Goal: Task Accomplishment & Management: Use online tool/utility

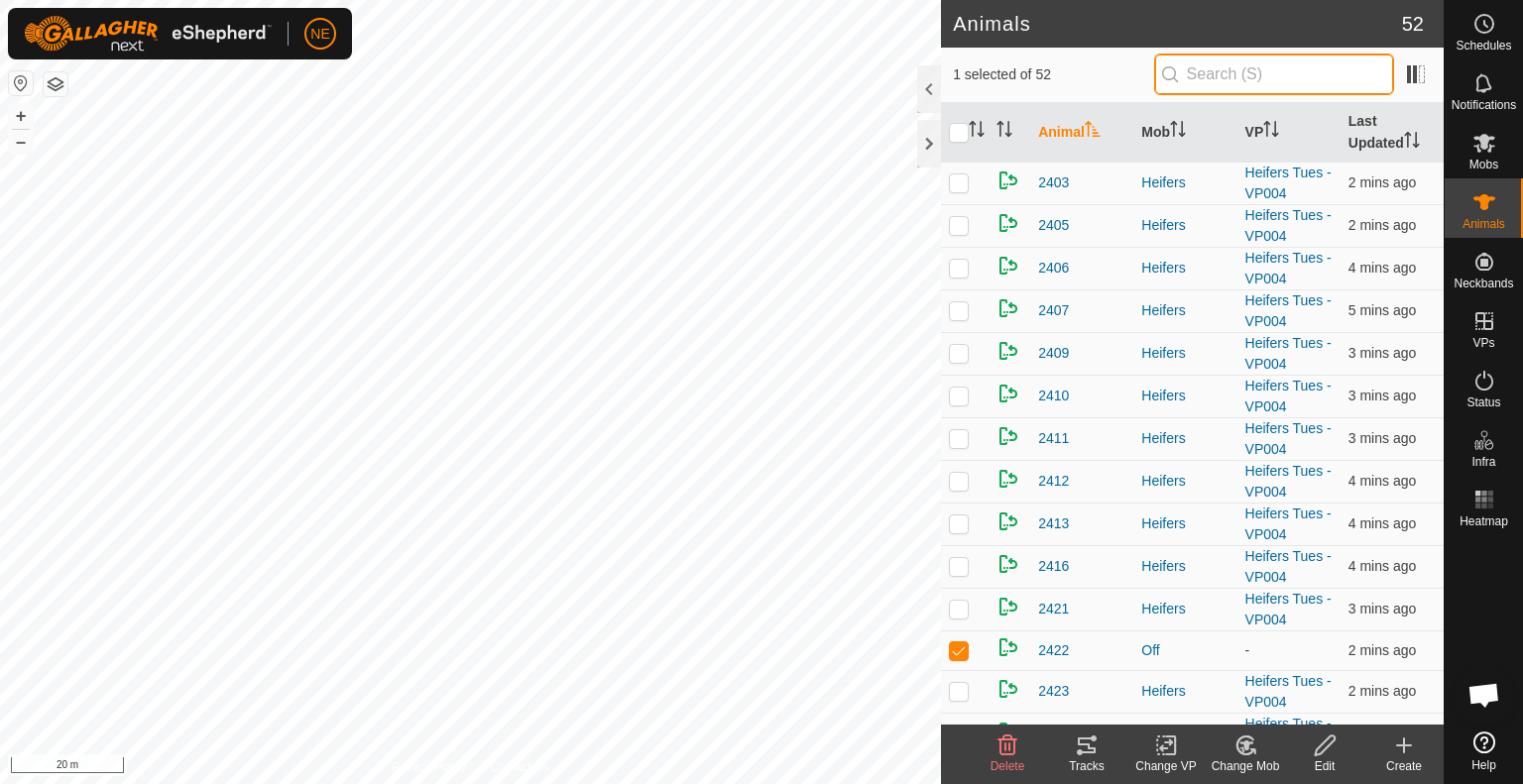
click at [1241, 75] on input "text" at bounding box center [1273, 75] width 240 height 42
type input "2422"
checkbox input "true"
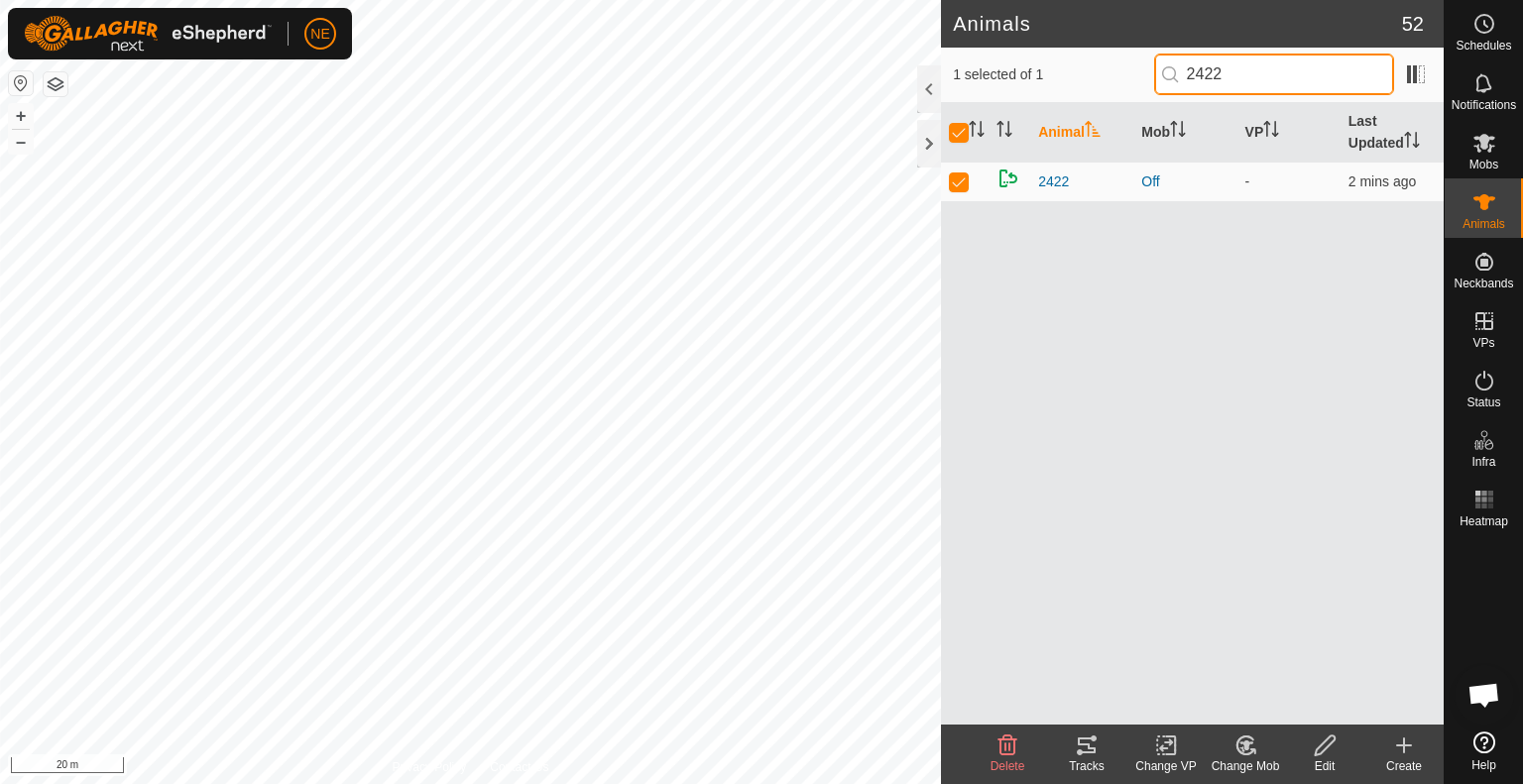
type input "2422"
click at [1253, 750] on icon at bounding box center [1244, 745] width 17 height 18
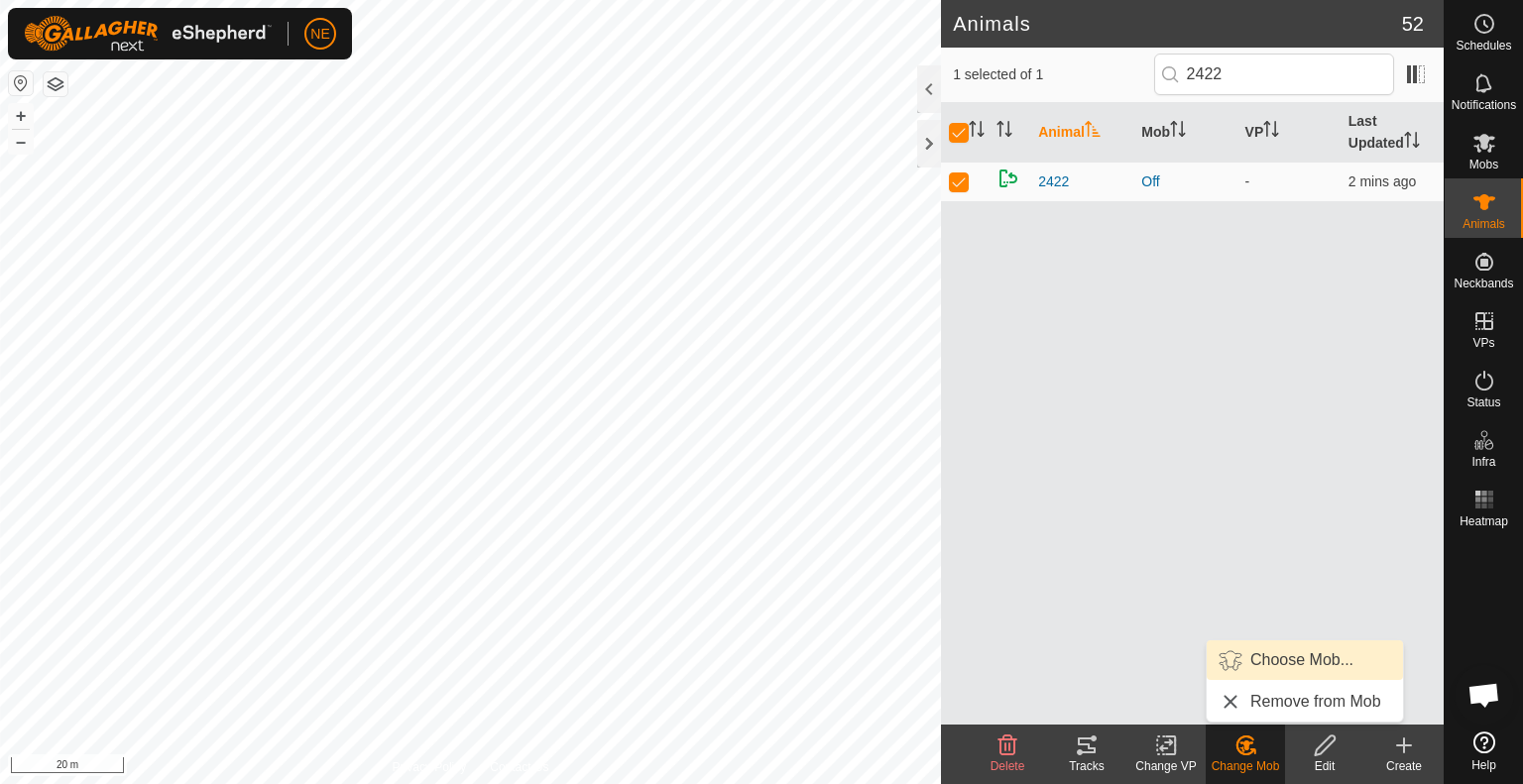
click at [1277, 667] on link "Choose Mob..." at bounding box center [1304, 660] width 196 height 40
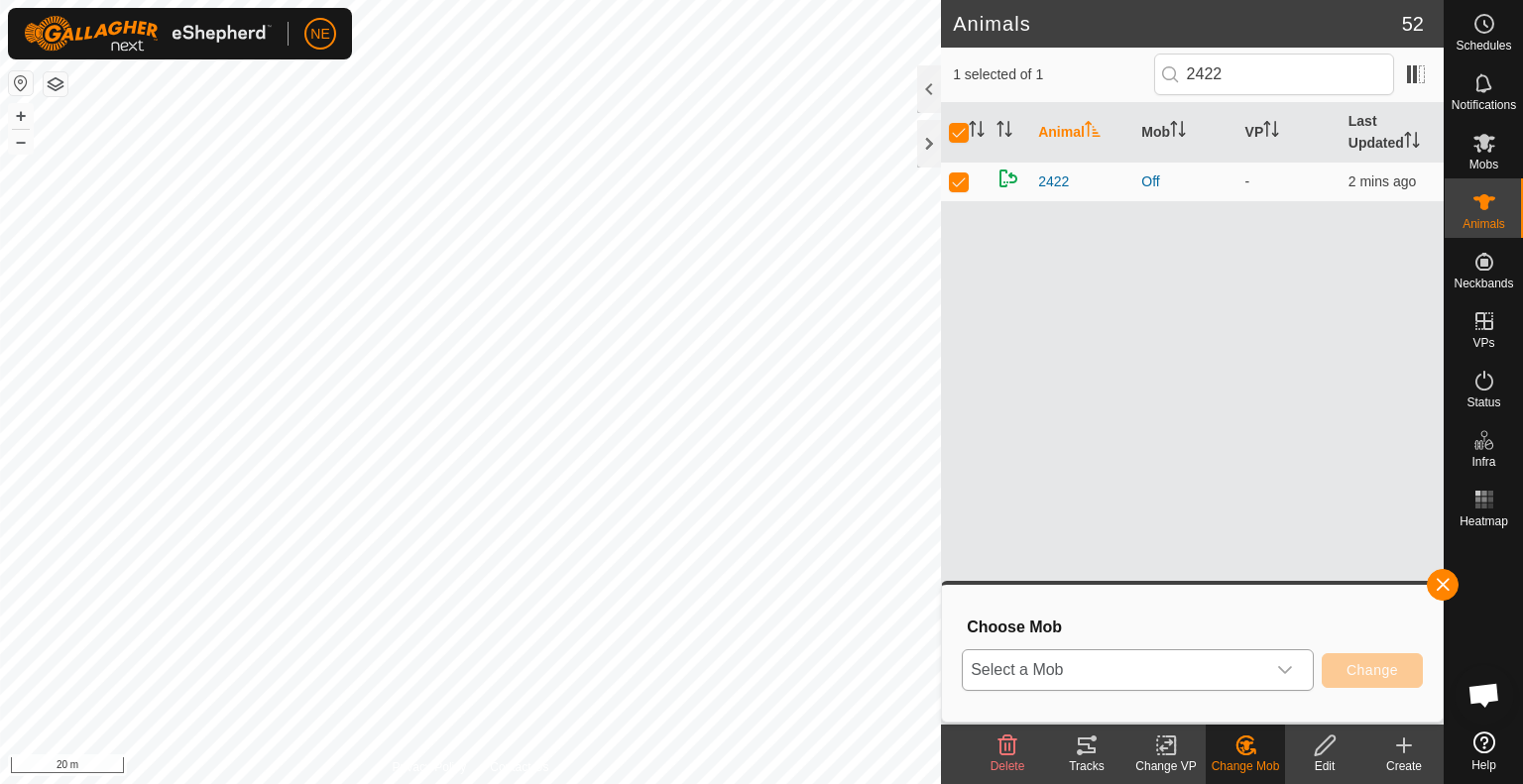
click at [1273, 668] on div "dropdown trigger" at bounding box center [1285, 670] width 40 height 40
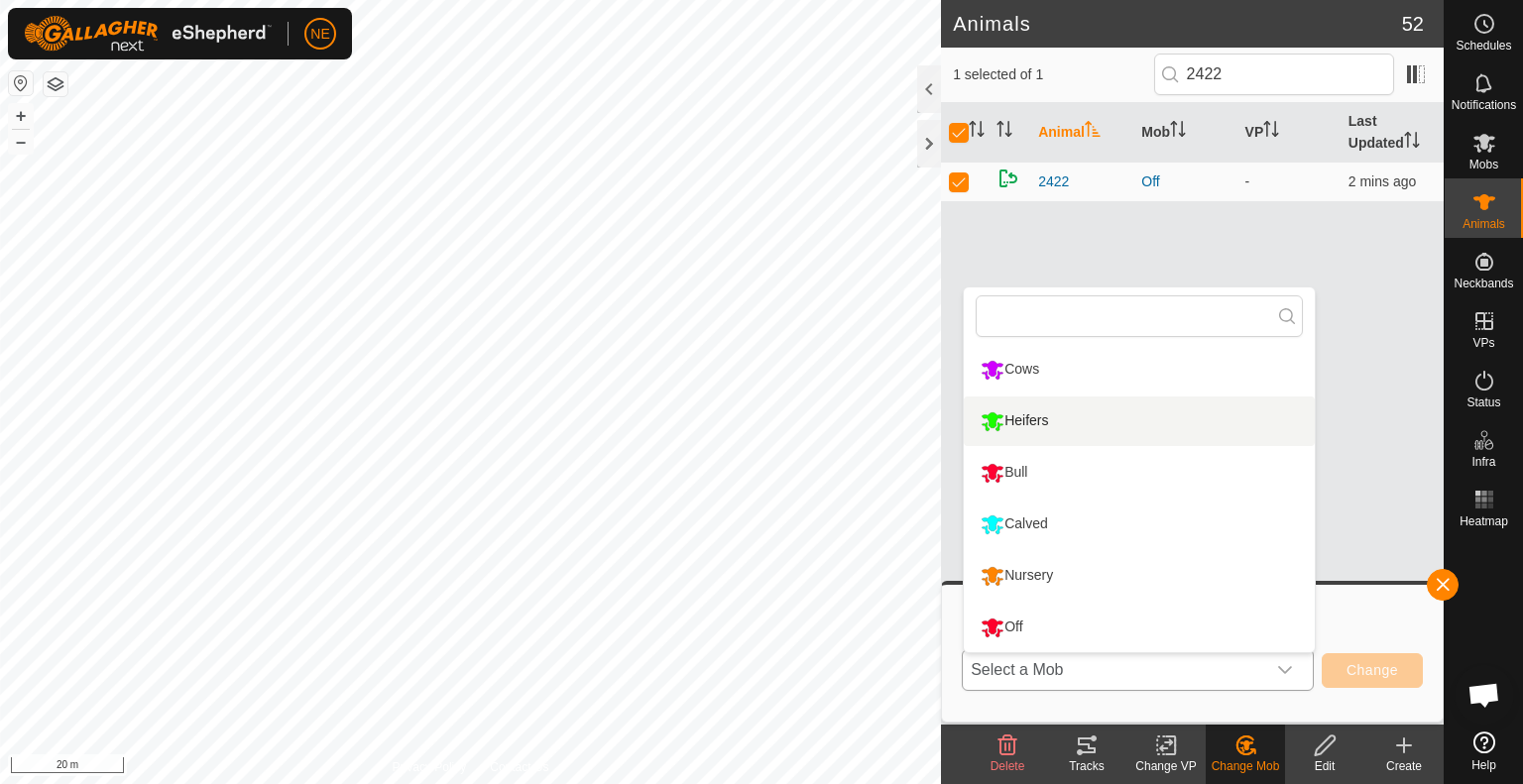
click at [1166, 432] on li "Heifers" at bounding box center [1139, 421] width 351 height 50
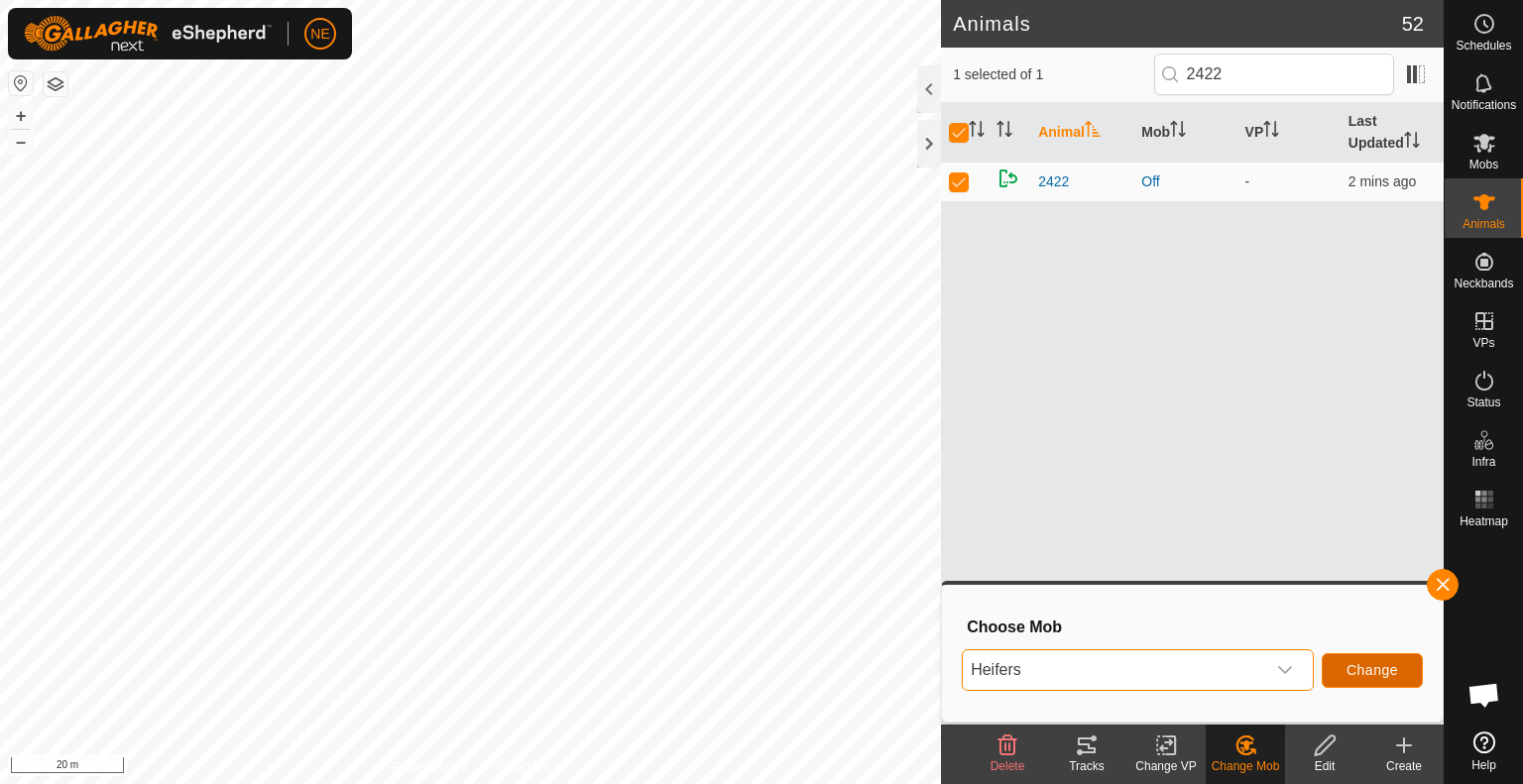
click at [1358, 678] on span "Change" at bounding box center [1372, 670] width 52 height 16
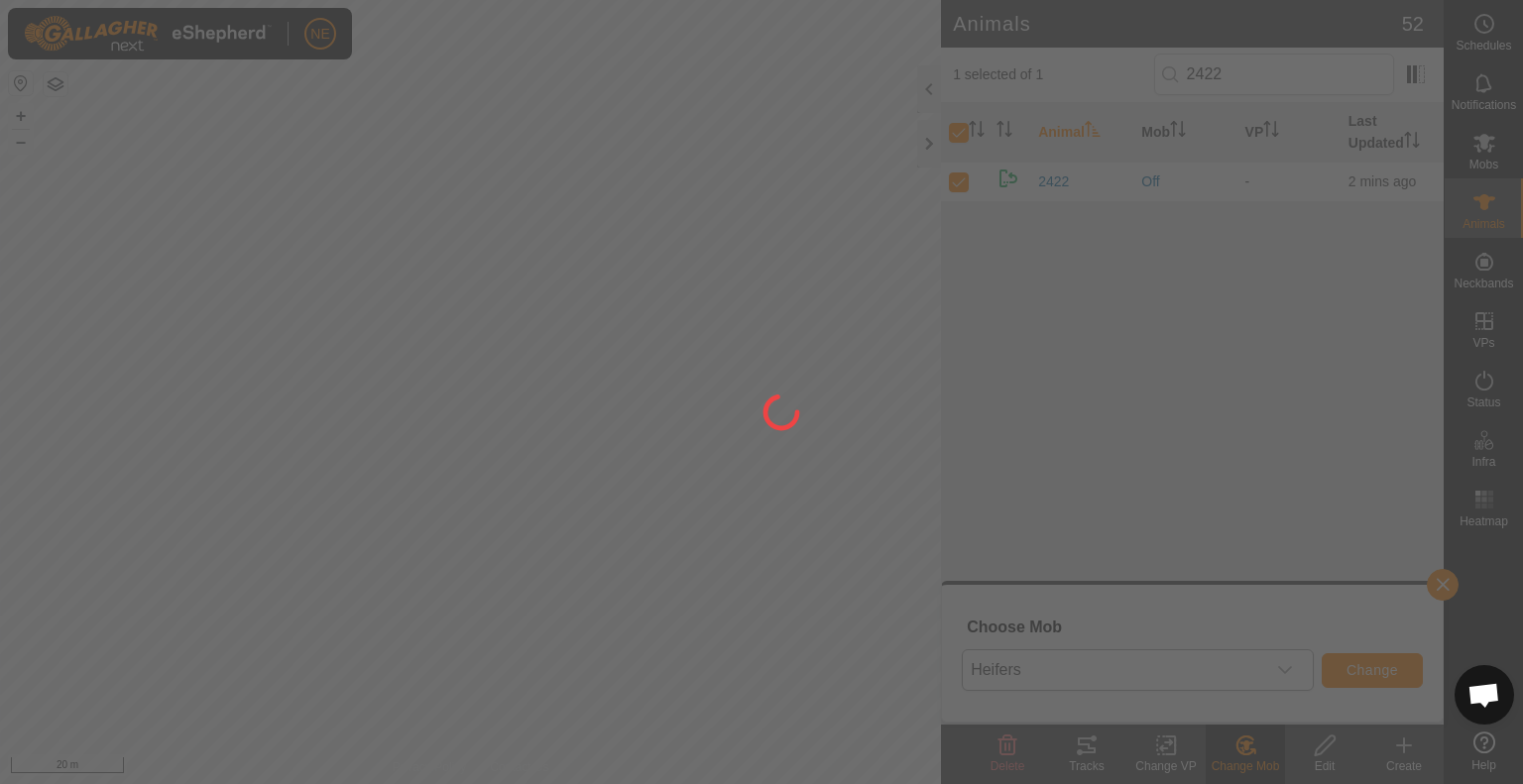
checkbox input "false"
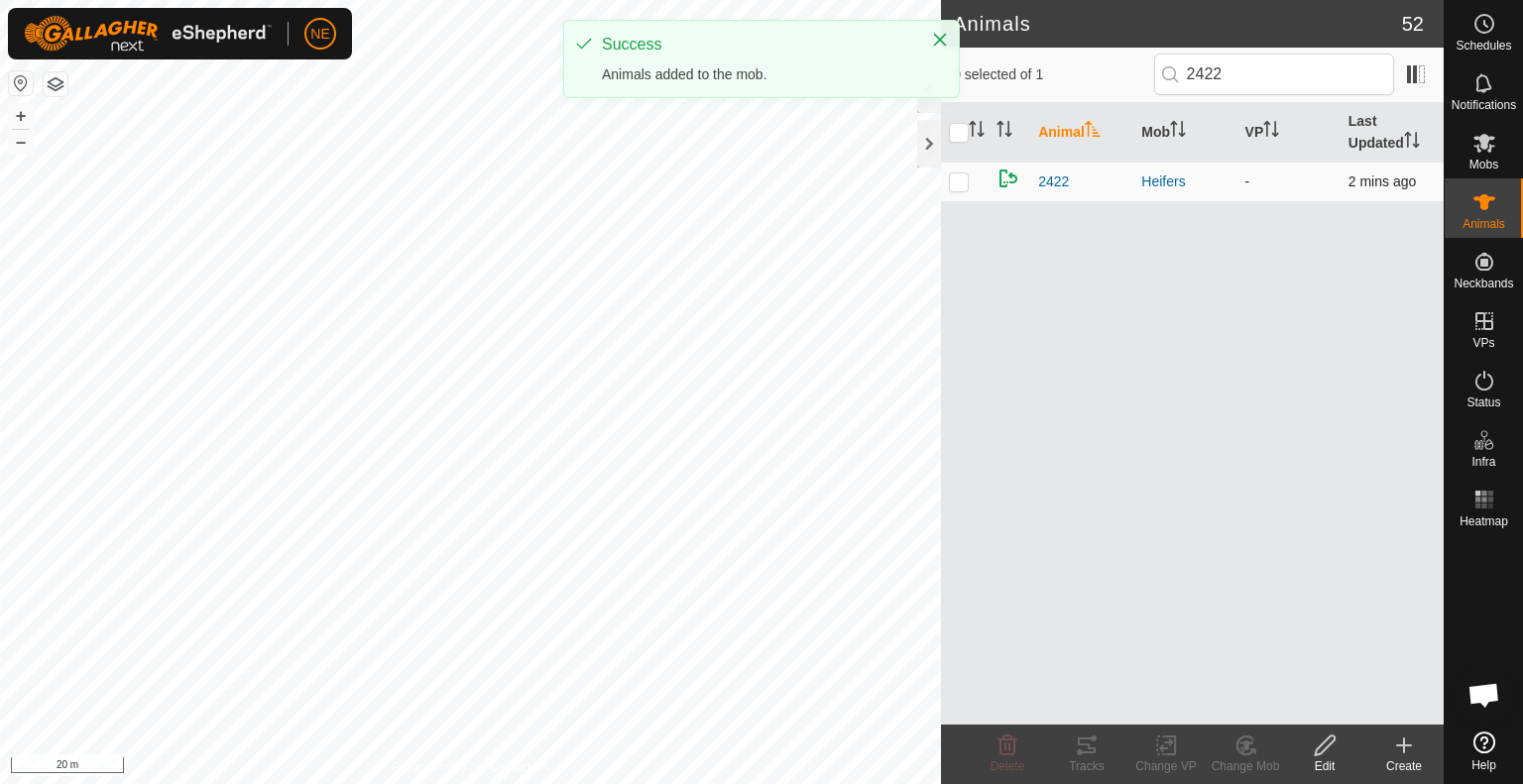
click at [963, 179] on p-checkbox at bounding box center [959, 181] width 20 height 16
checkbox input "true"
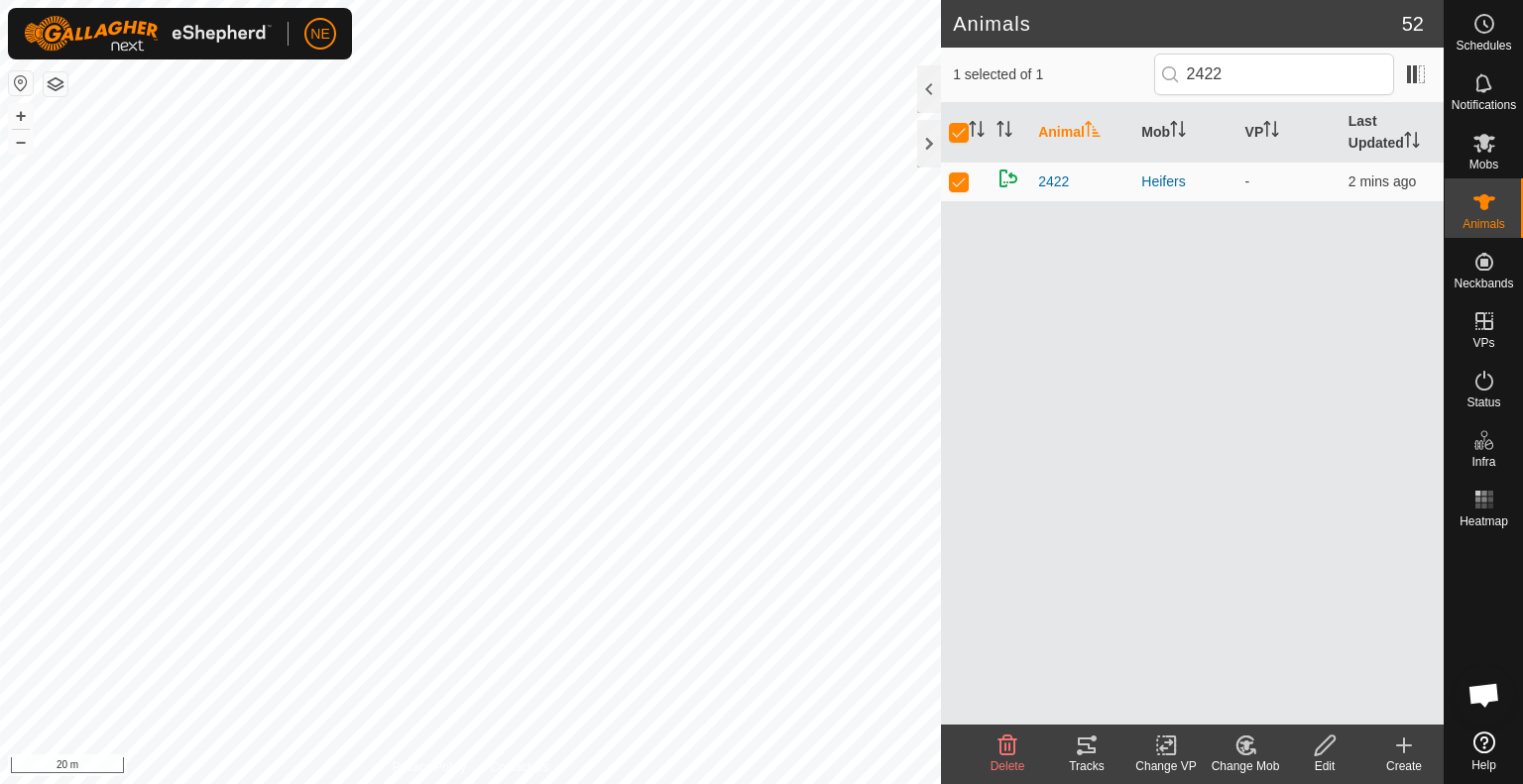
click at [1182, 759] on div "Change VP" at bounding box center [1166, 766] width 80 height 18
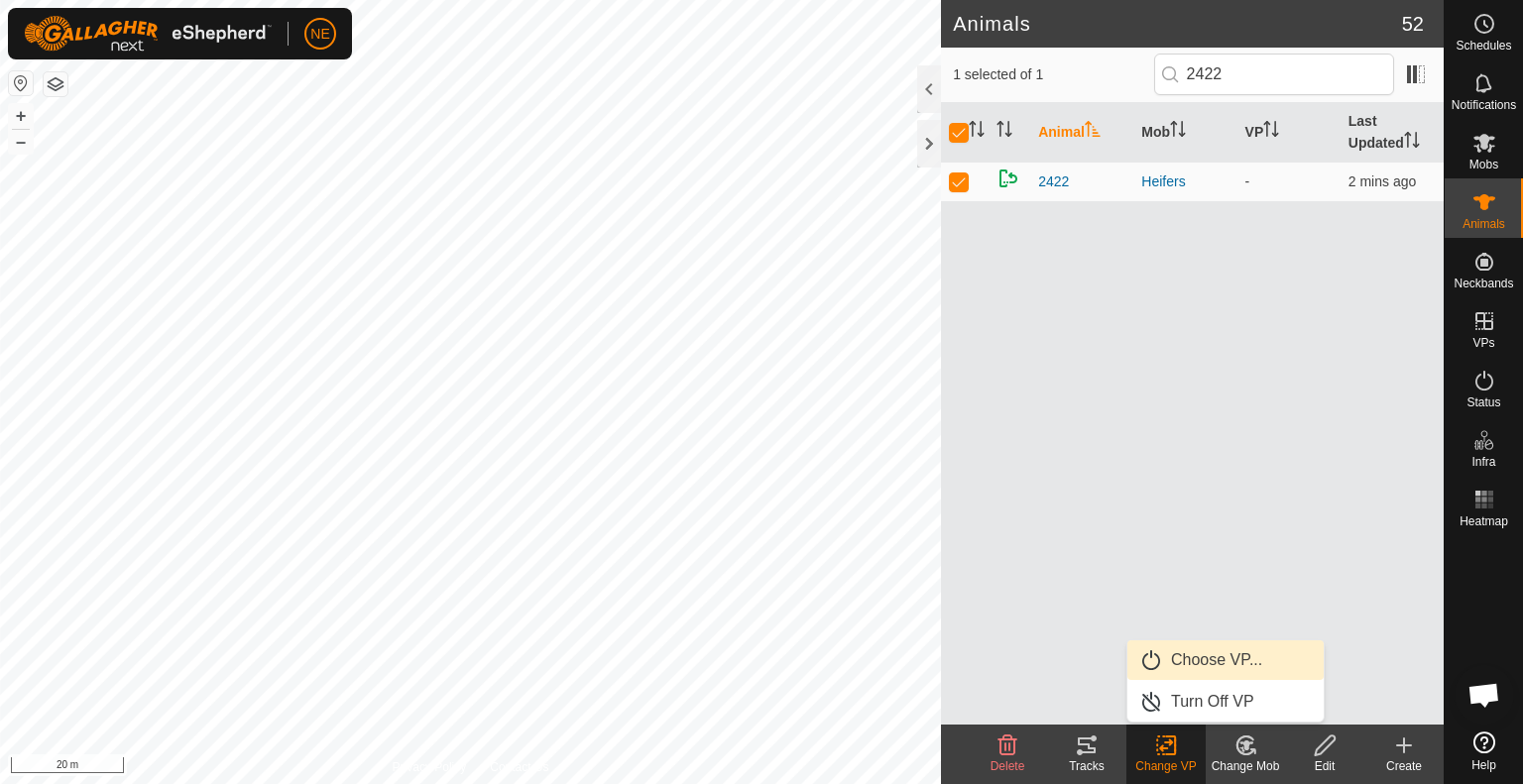
click at [1197, 669] on link "Choose VP..." at bounding box center [1224, 660] width 196 height 40
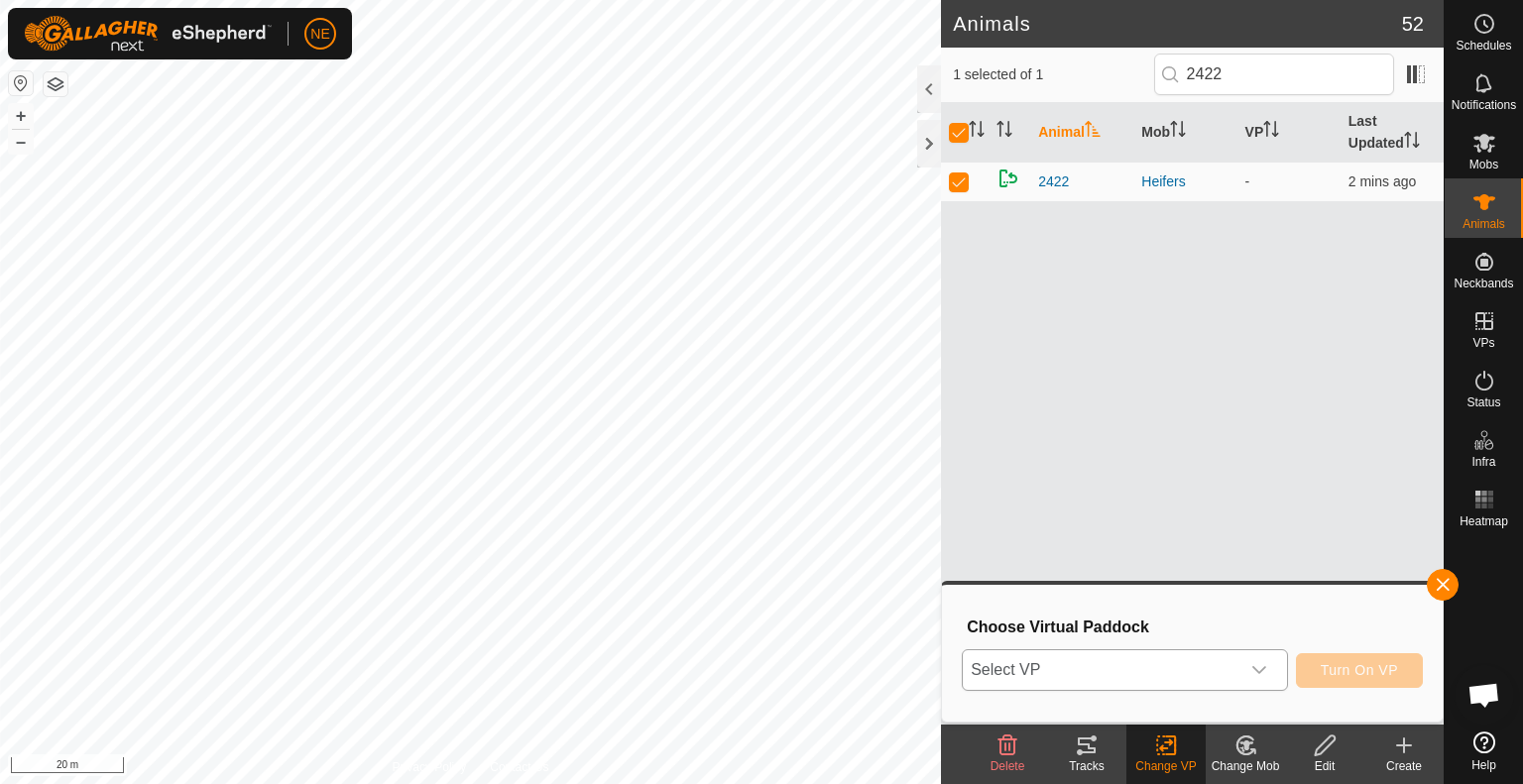
click at [1261, 667] on icon "dropdown trigger" at bounding box center [1259, 670] width 16 height 16
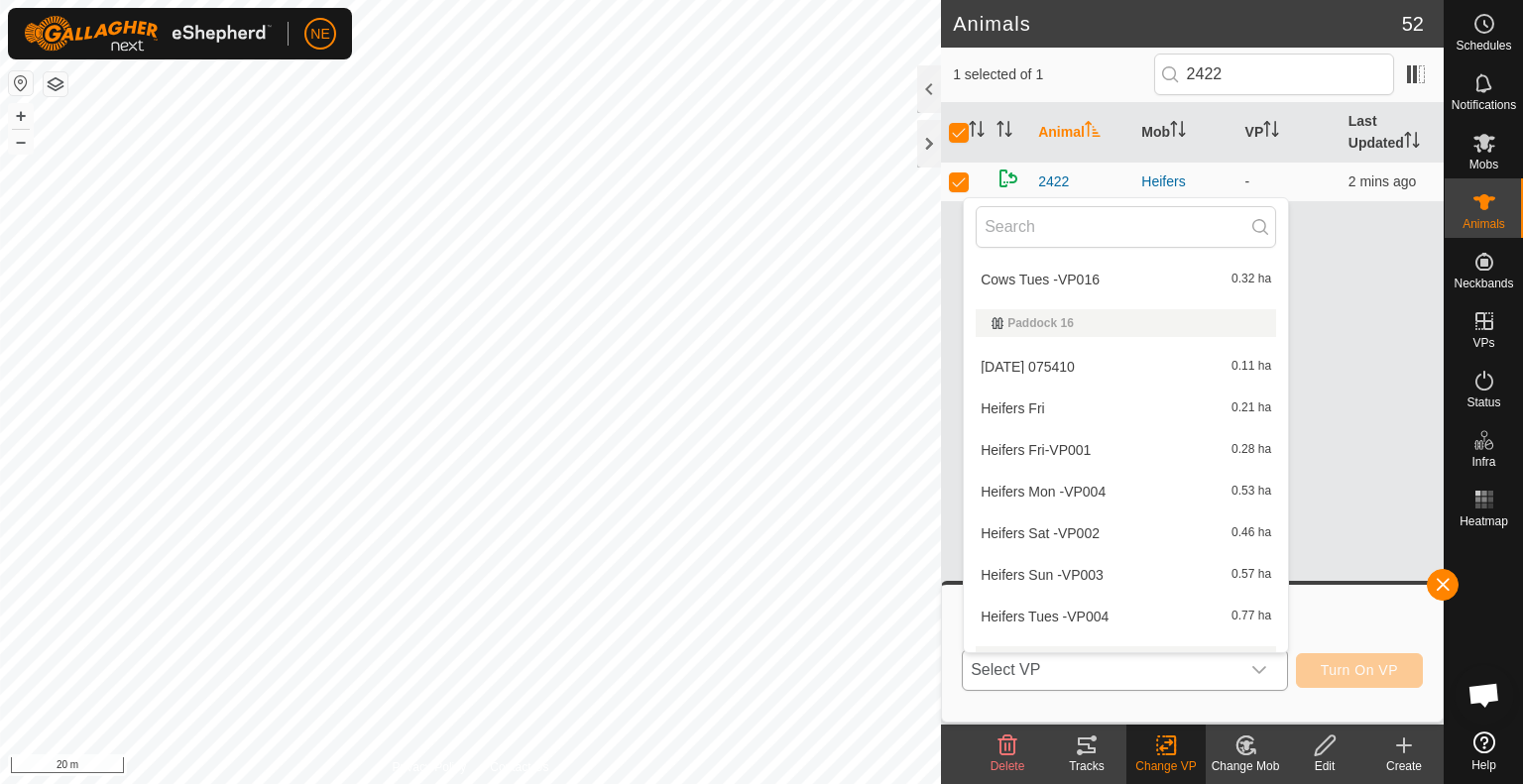
scroll to position [356, 0]
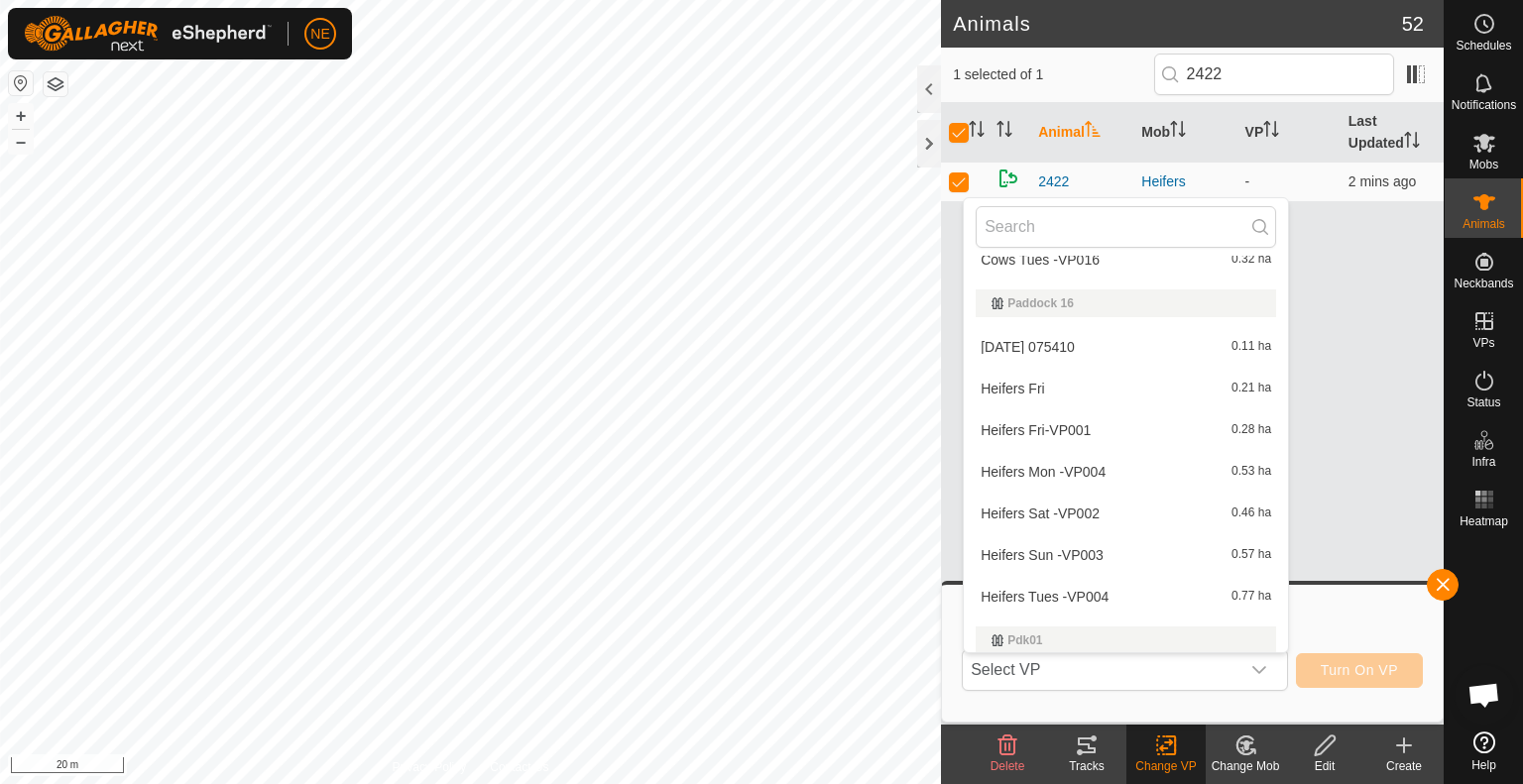
drag, startPoint x: 1094, startPoint y: 598, endPoint x: 1348, endPoint y: 650, distance: 259.3
click at [1348, 650] on div "Select VP CHL- FENCES(7) Cows Mon BC 0.76 ha Paddock 15 Cows Fri-VP012 0.27 ha …" at bounding box center [1192, 670] width 461 height 48
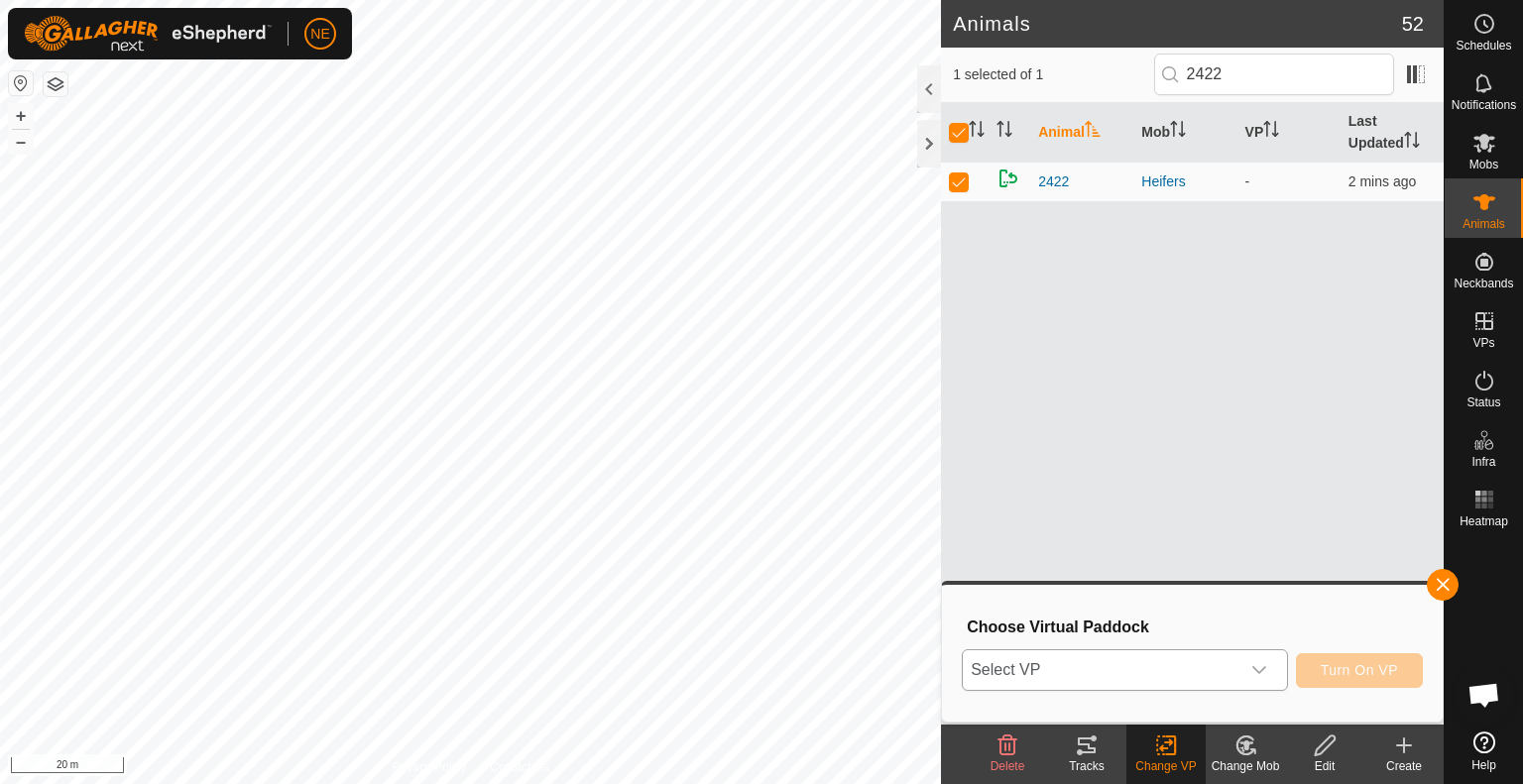
click at [1256, 672] on icon "dropdown trigger" at bounding box center [1259, 670] width 16 height 16
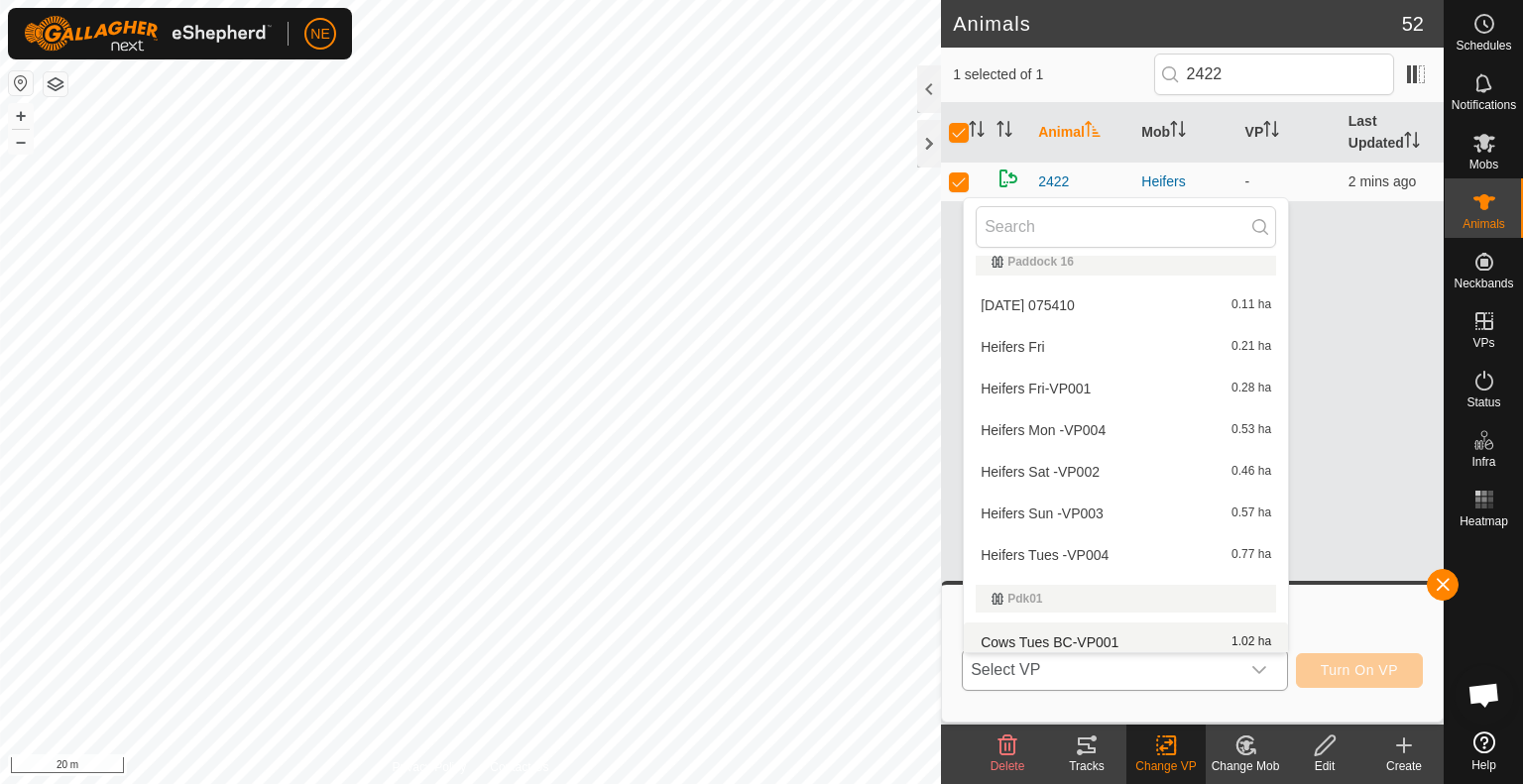
scroll to position [408, 0]
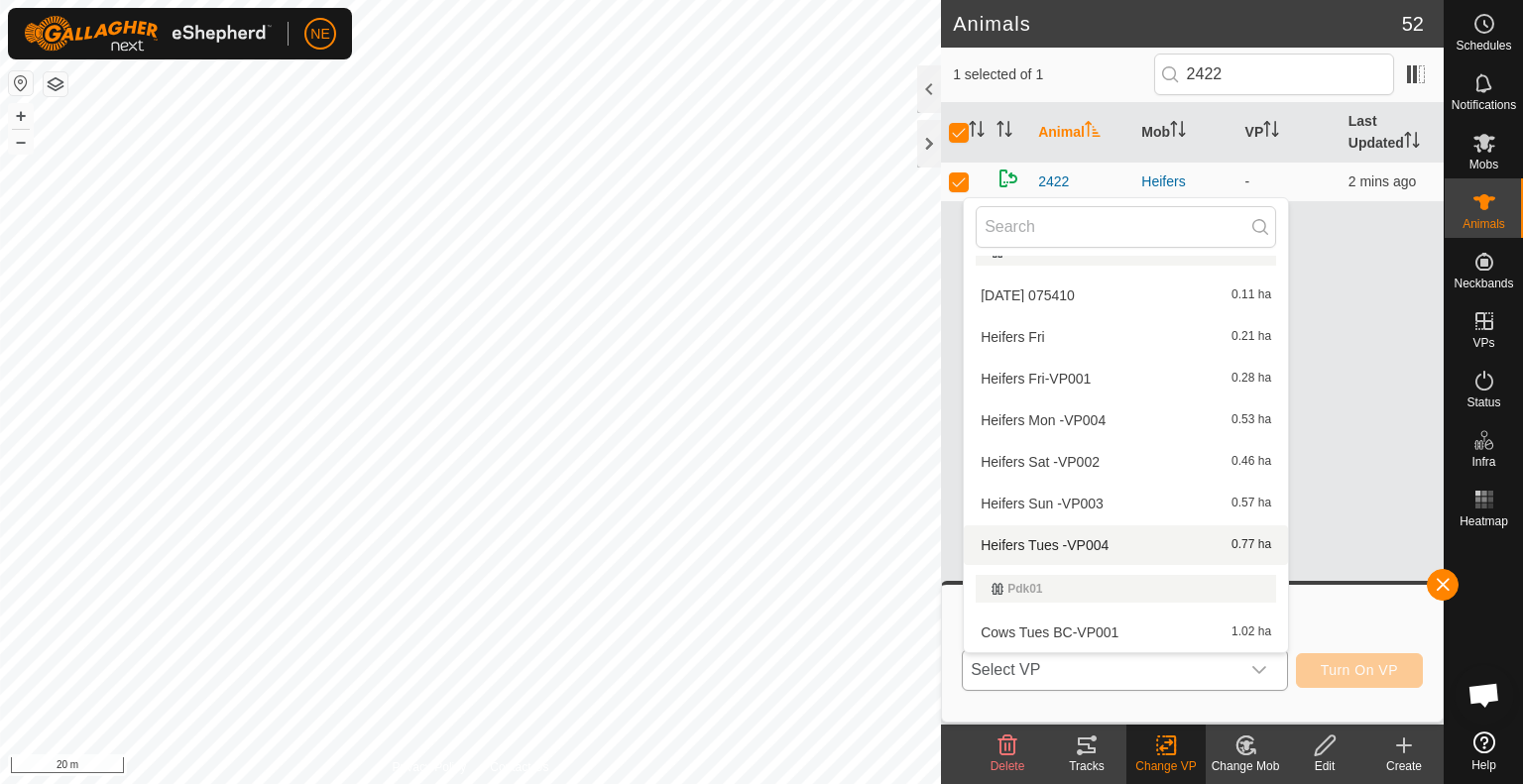
click at [1067, 548] on li "Heifers Tues -VP004 0.77 ha" at bounding box center [1126, 545] width 325 height 40
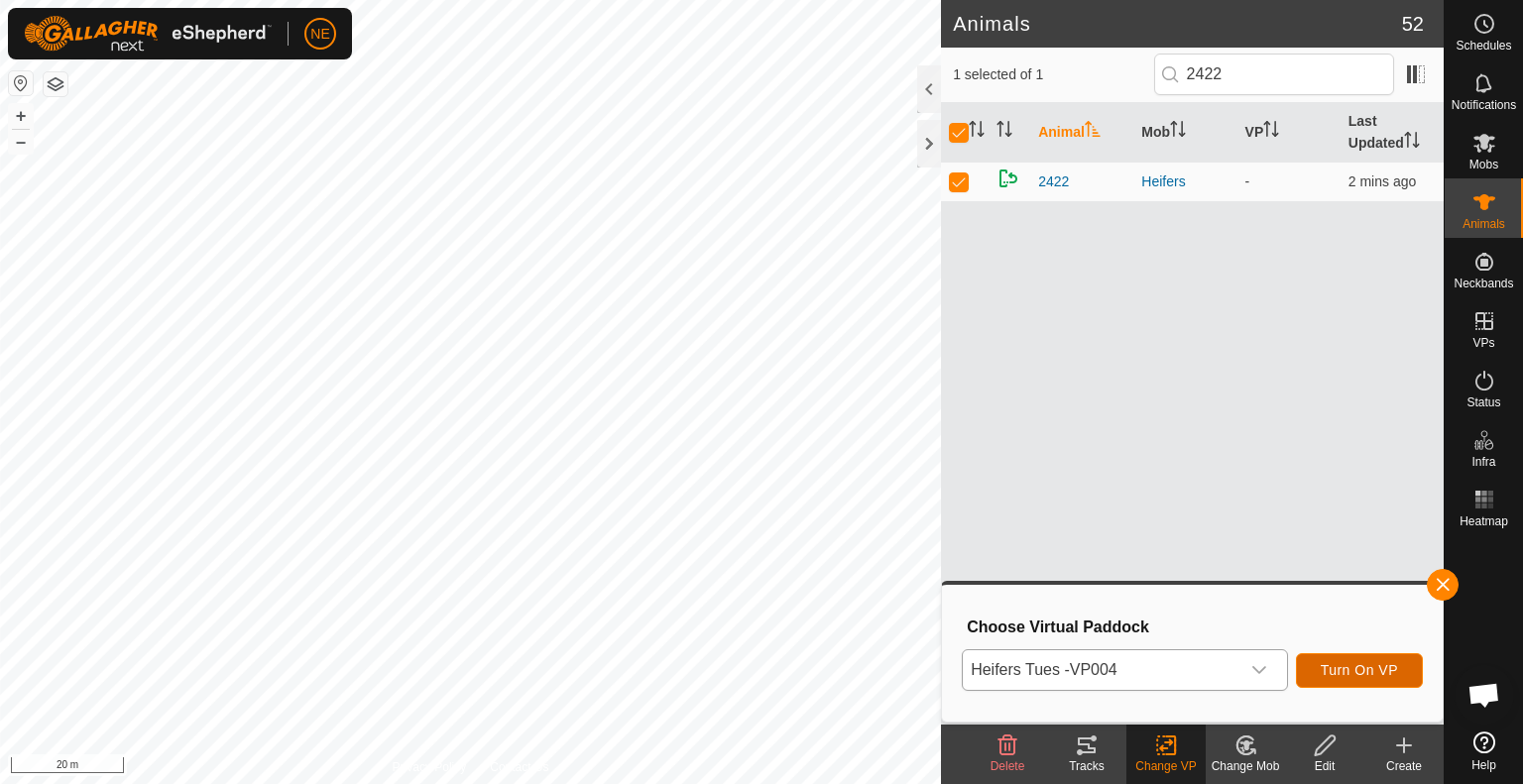
click at [1339, 665] on span "Turn On VP" at bounding box center [1359, 670] width 78 height 16
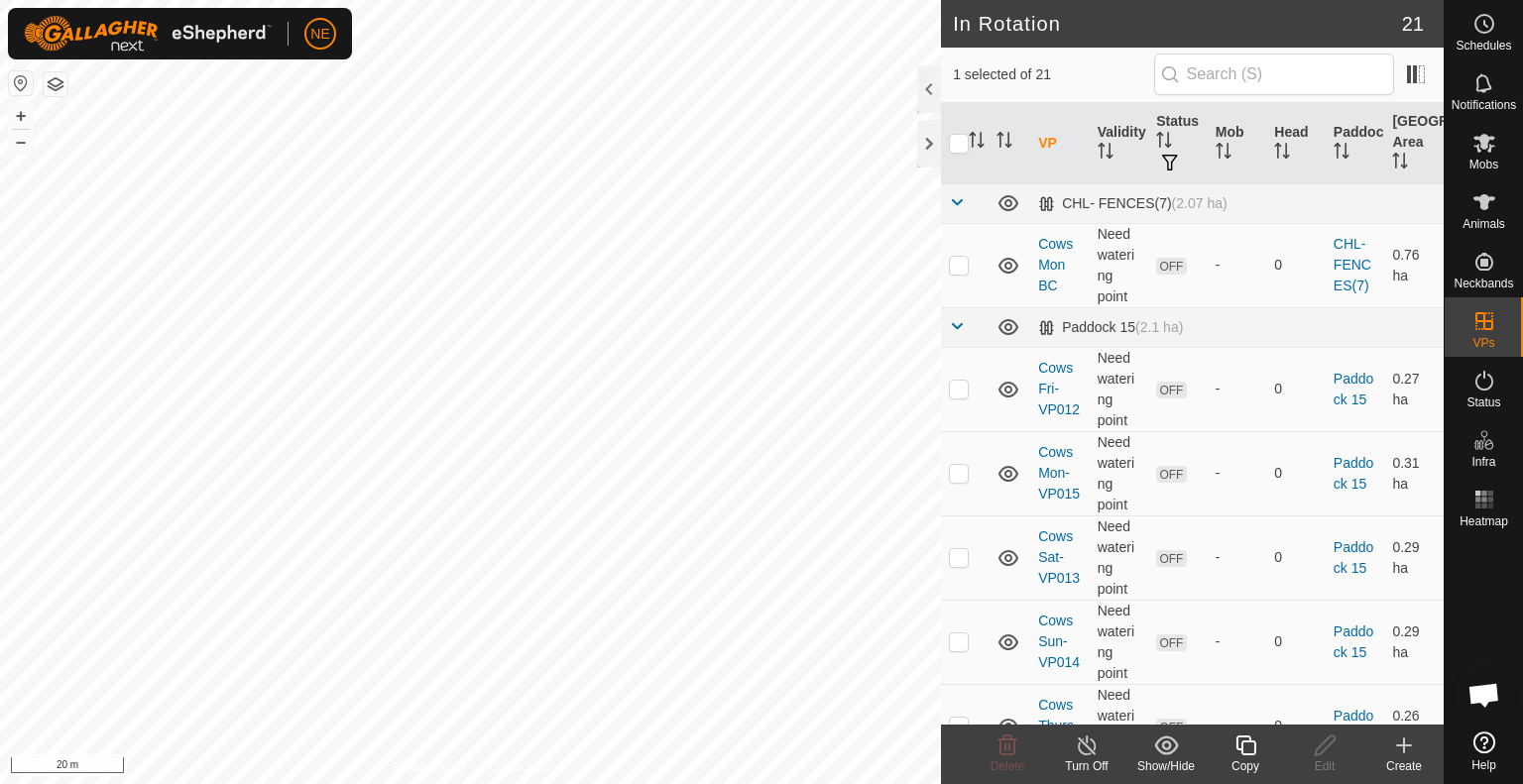
click at [1234, 754] on icon at bounding box center [1245, 745] width 25 height 24
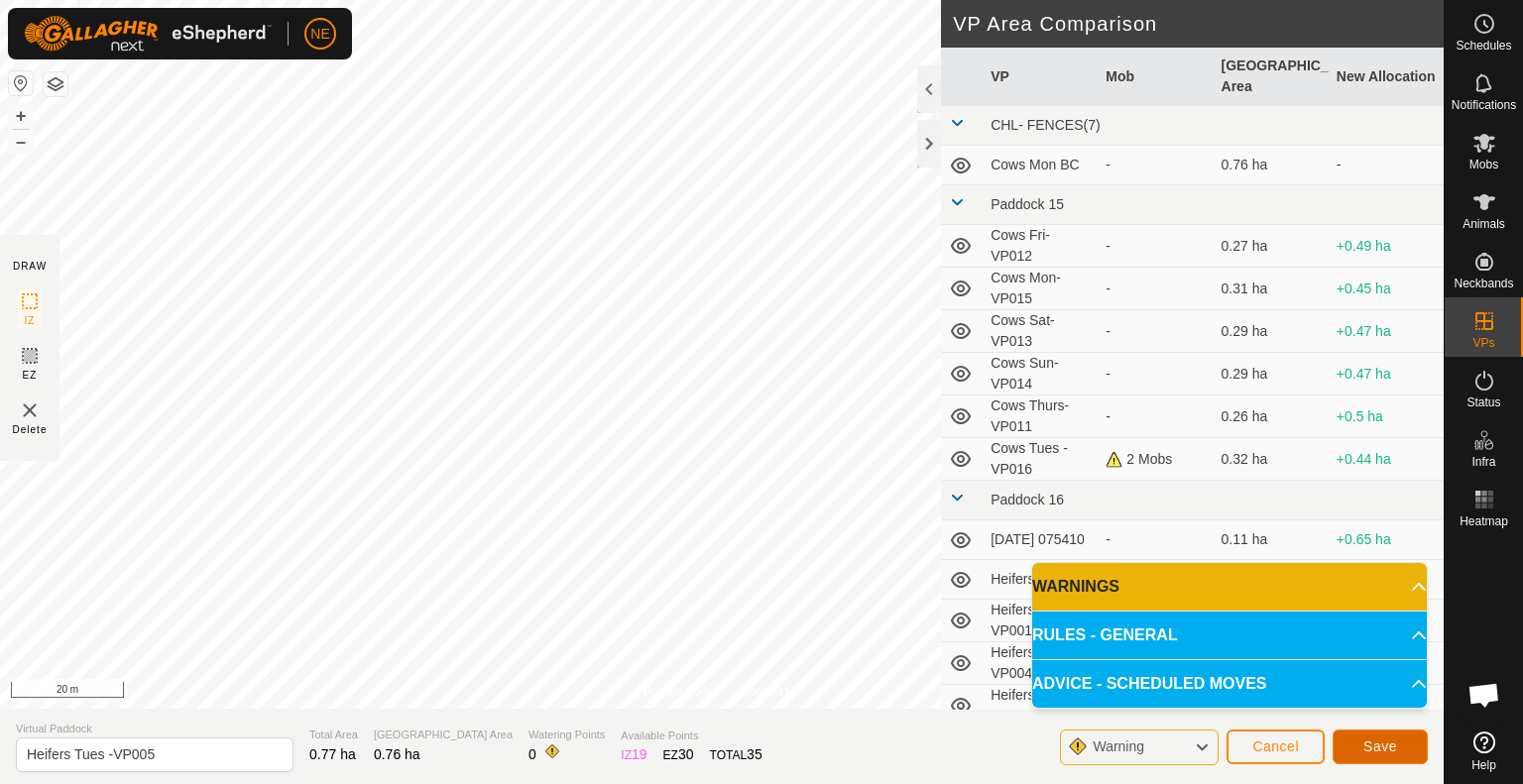
click at [1345, 753] on button "Save" at bounding box center [1380, 746] width 96 height 35
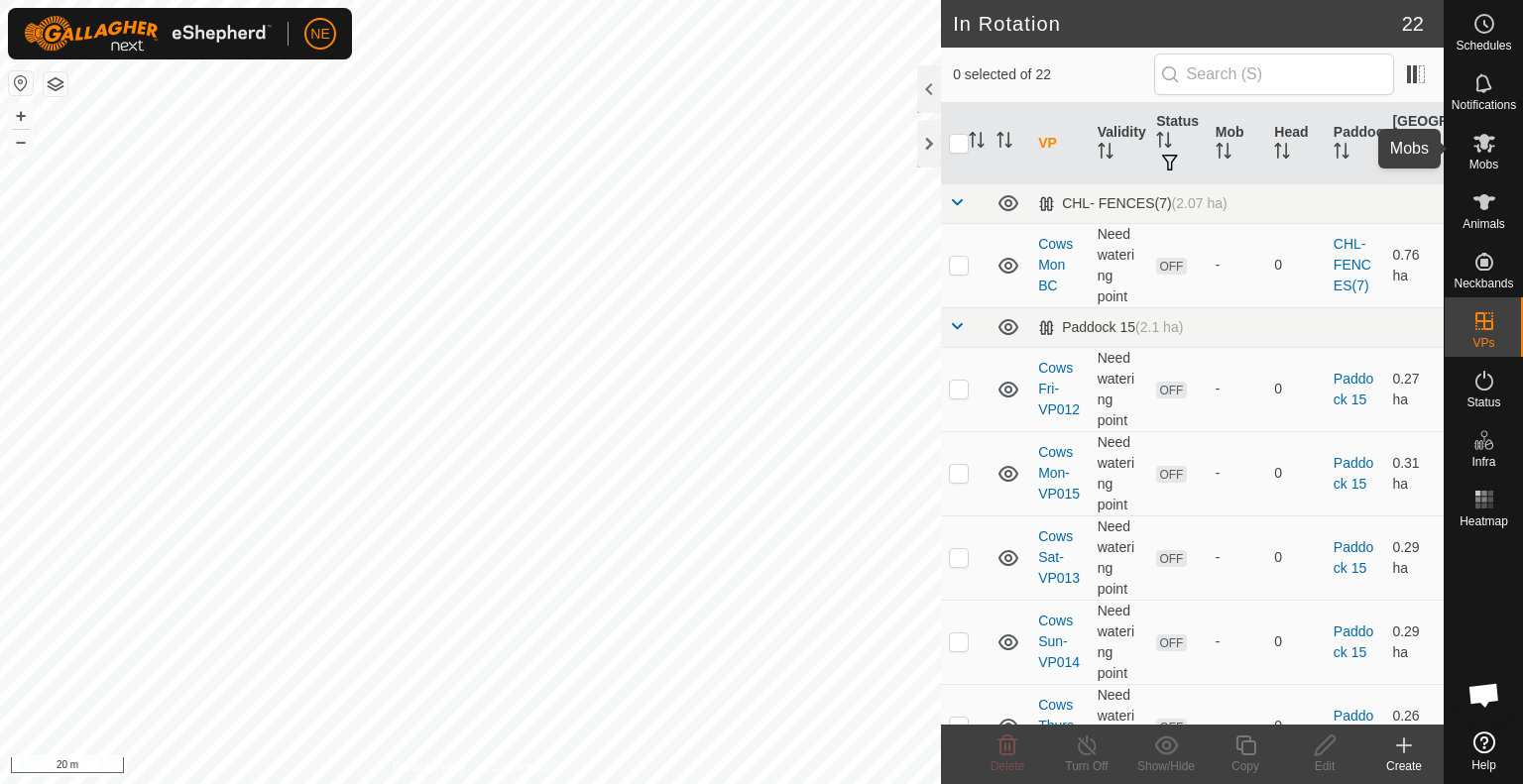
click at [1503, 144] on div "Mobs" at bounding box center [1483, 148] width 79 height 60
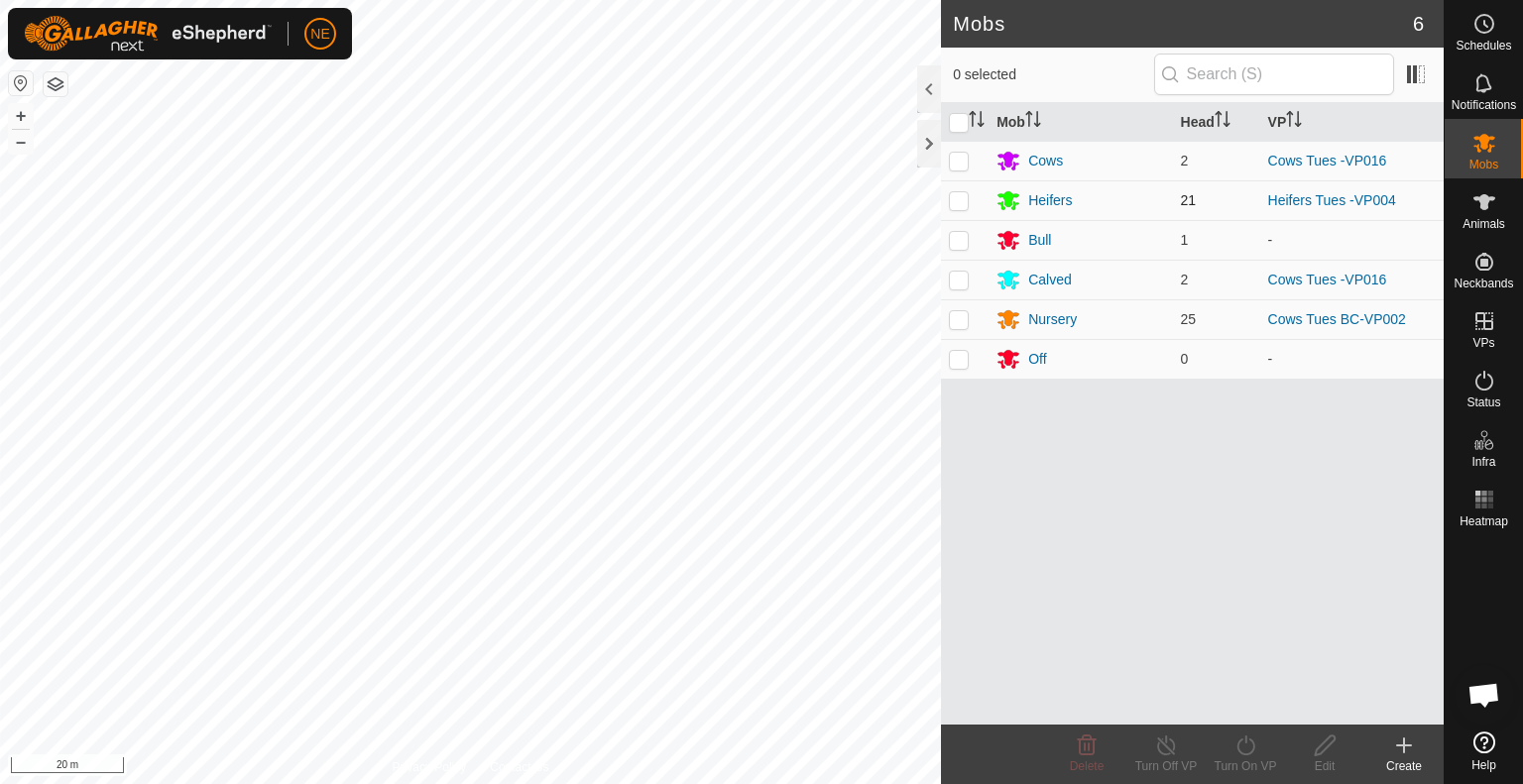
click at [958, 211] on td at bounding box center [965, 200] width 48 height 40
checkbox input "true"
click at [1247, 756] on icon at bounding box center [1245, 745] width 25 height 24
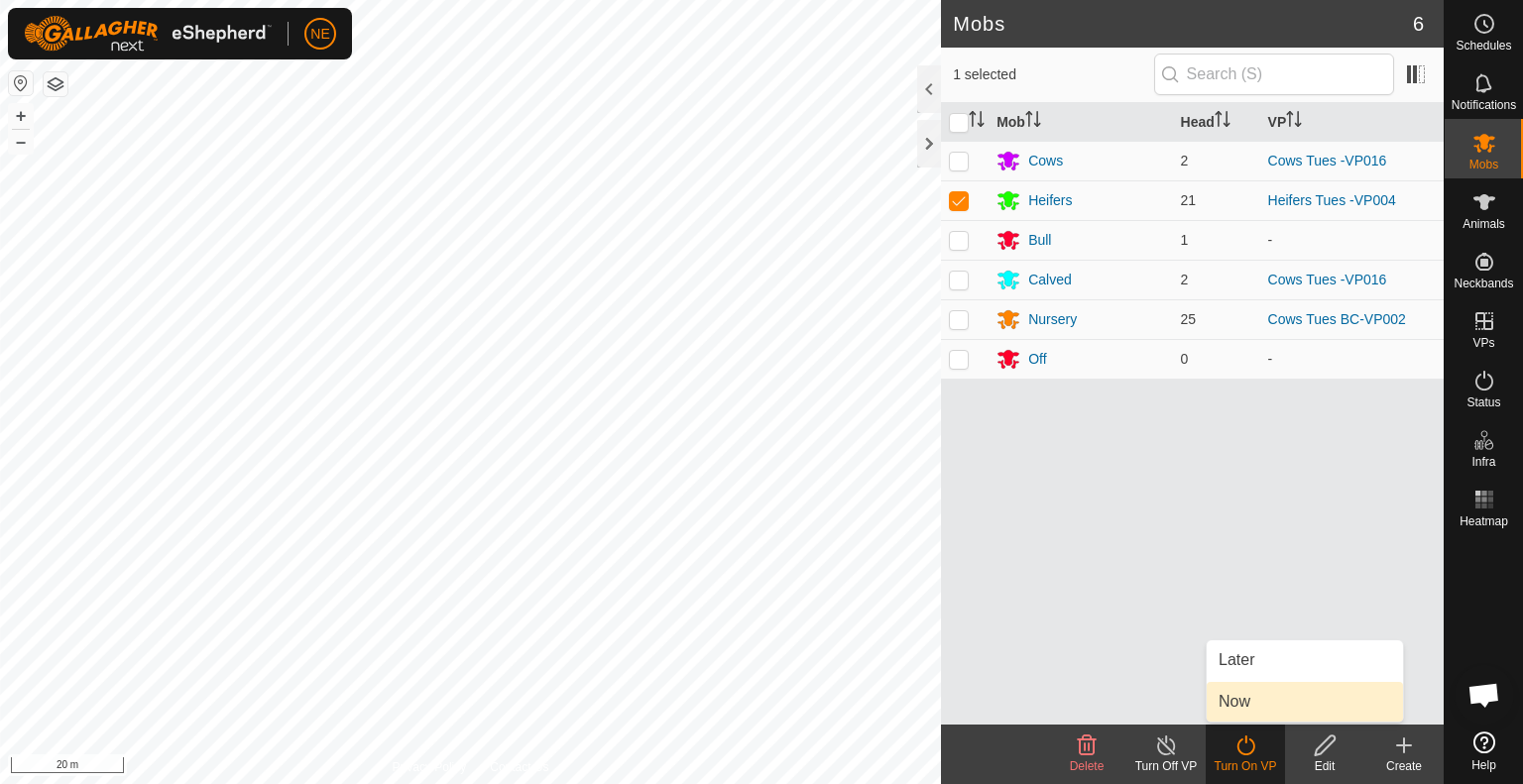
click at [1237, 696] on link "Now" at bounding box center [1304, 701] width 196 height 40
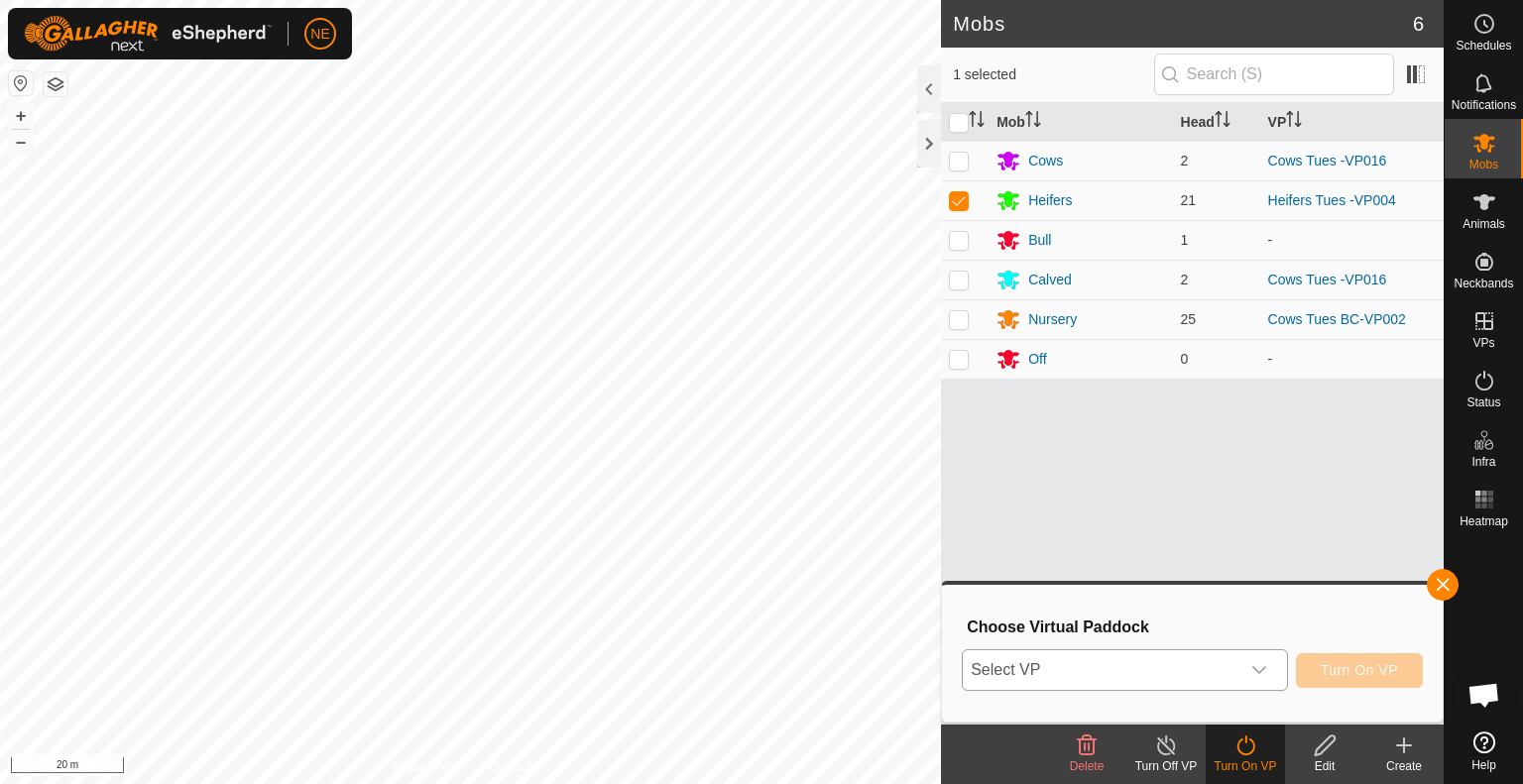
click at [1267, 672] on icon "dropdown trigger" at bounding box center [1259, 670] width 16 height 16
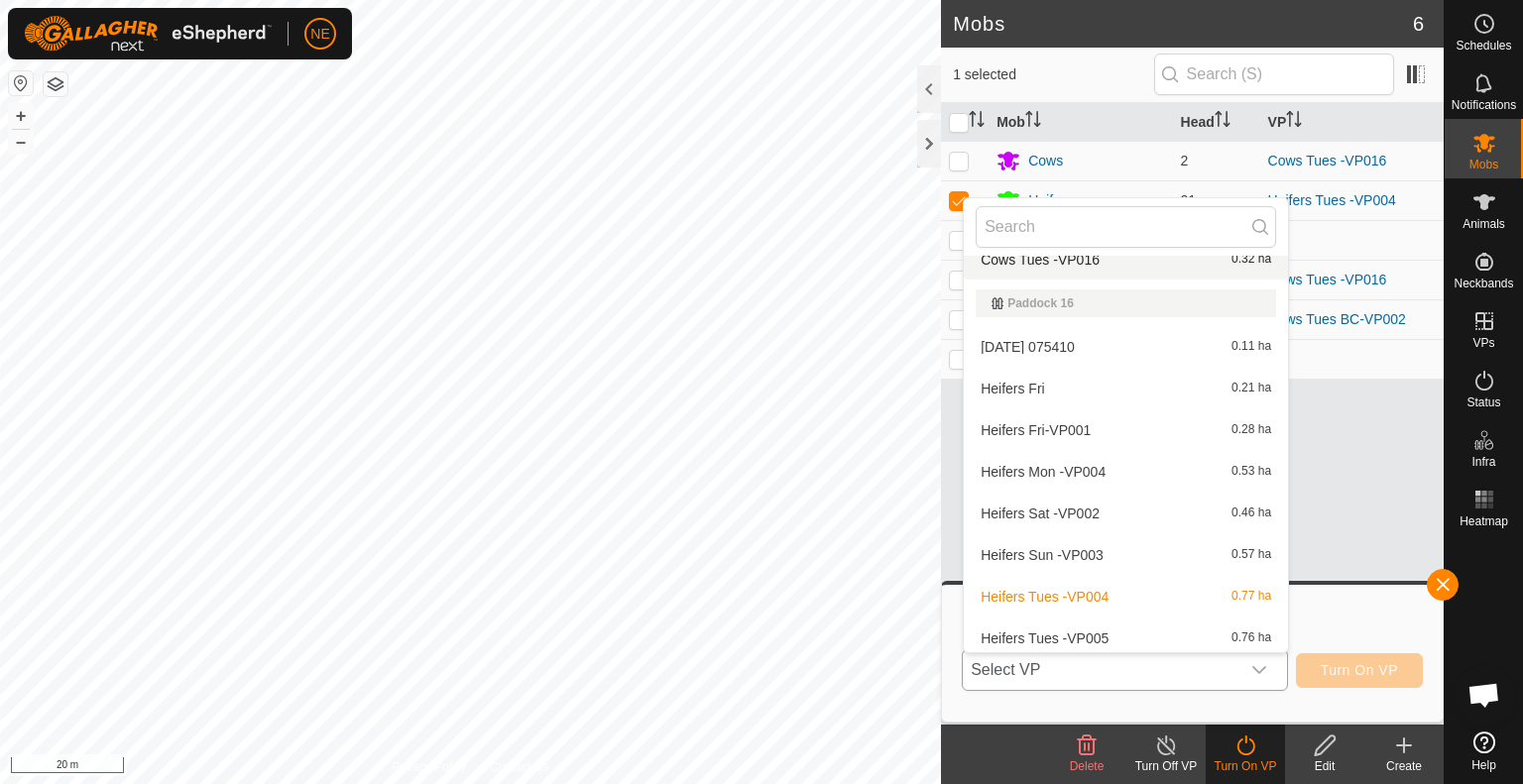
scroll to position [396, 0]
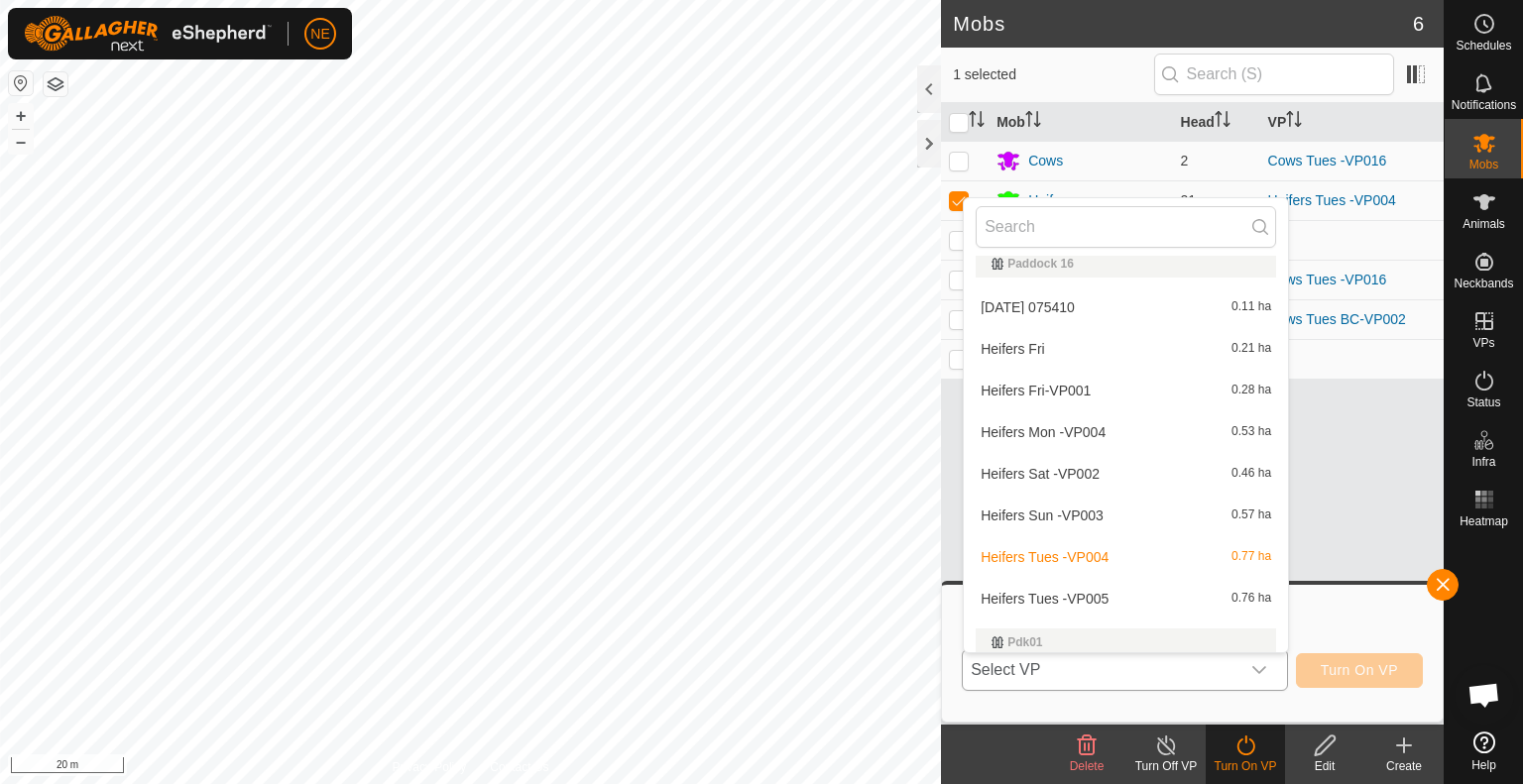
click at [1103, 596] on li "Heifers Tues -VP005 0.76 ha" at bounding box center [1126, 599] width 325 height 40
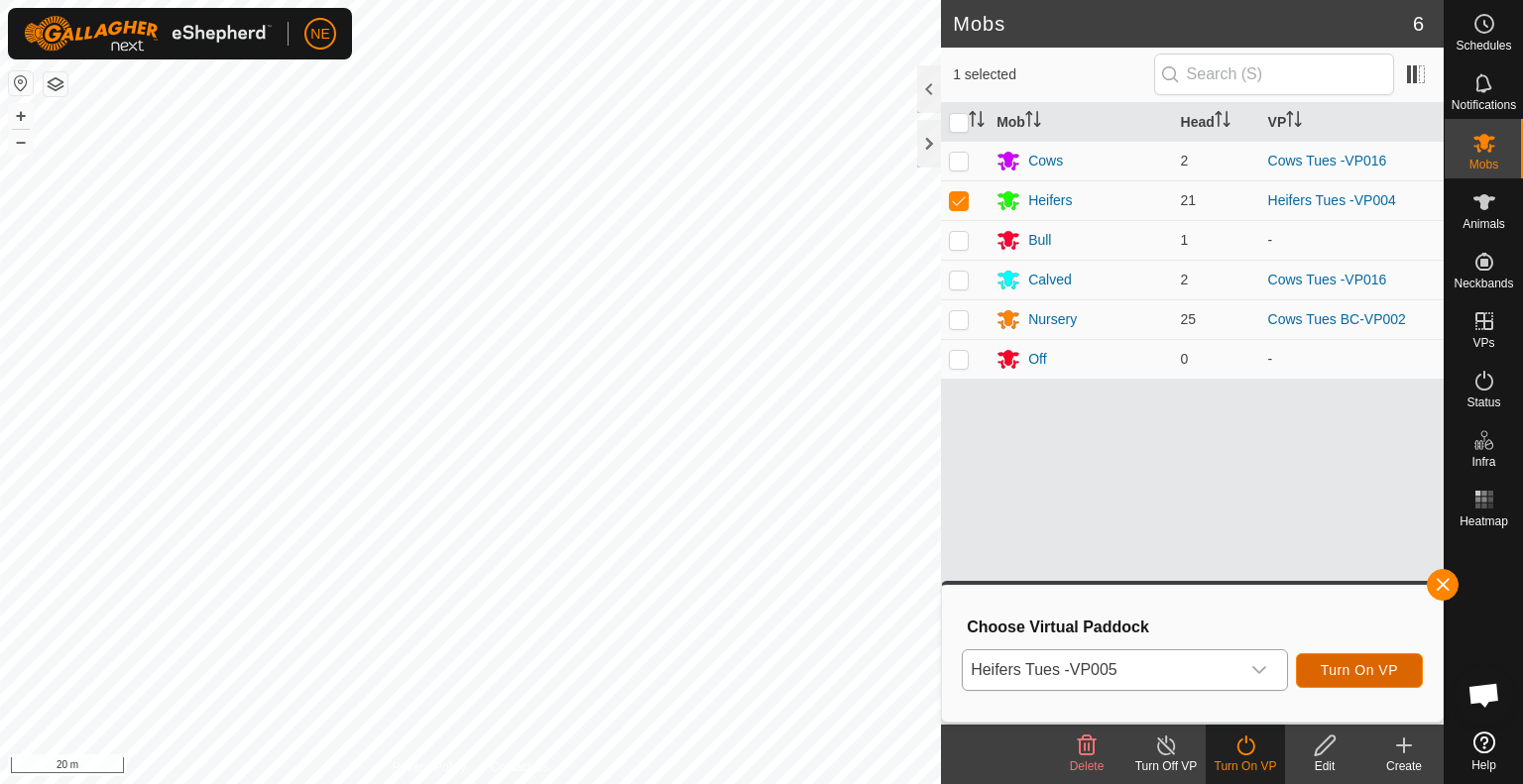
click at [1312, 679] on button "Turn On VP" at bounding box center [1358, 670] width 126 height 35
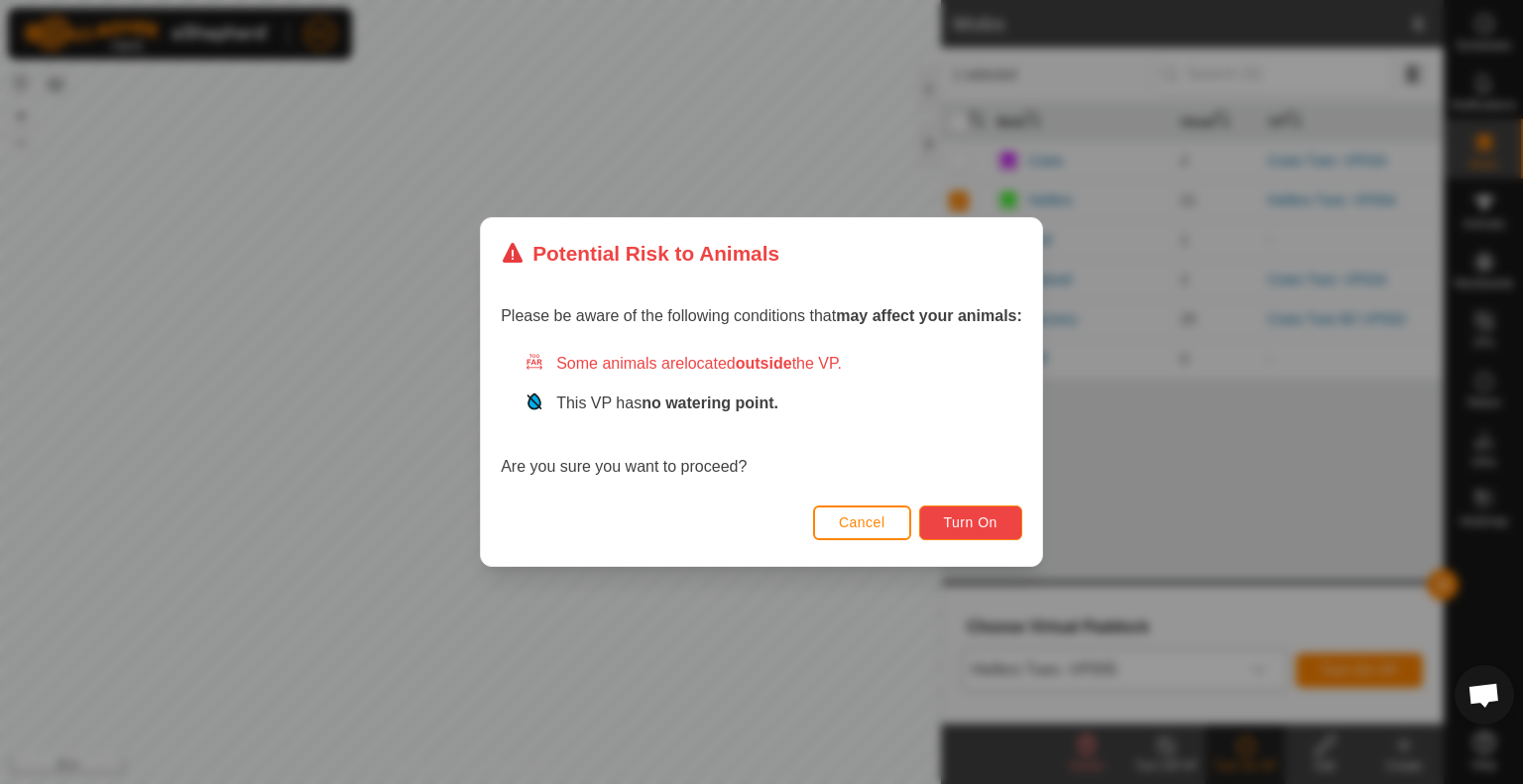
click at [979, 516] on span "Turn On" at bounding box center [971, 522] width 54 height 16
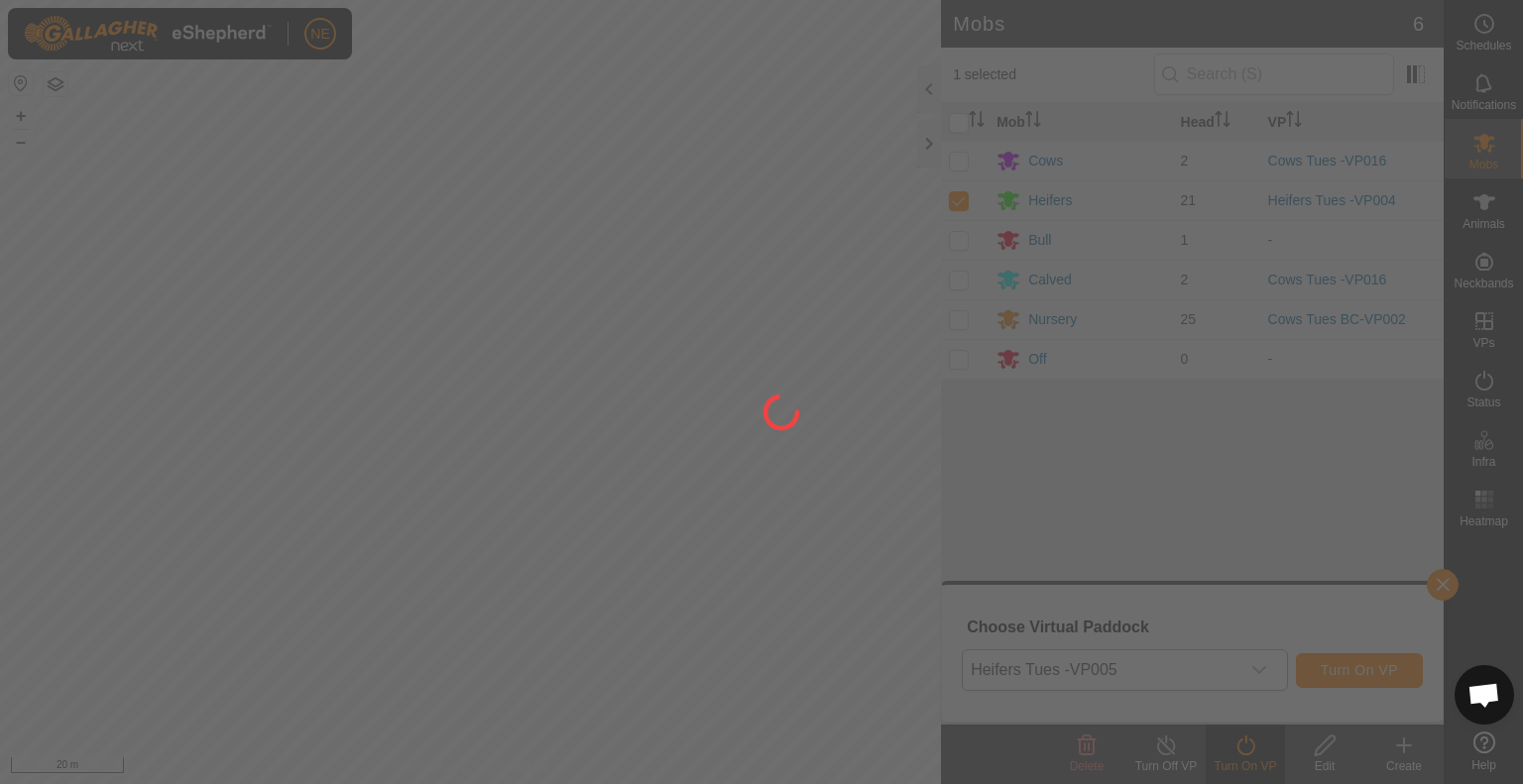
click at [650, 558] on div at bounding box center [762, 392] width 1523 height 784
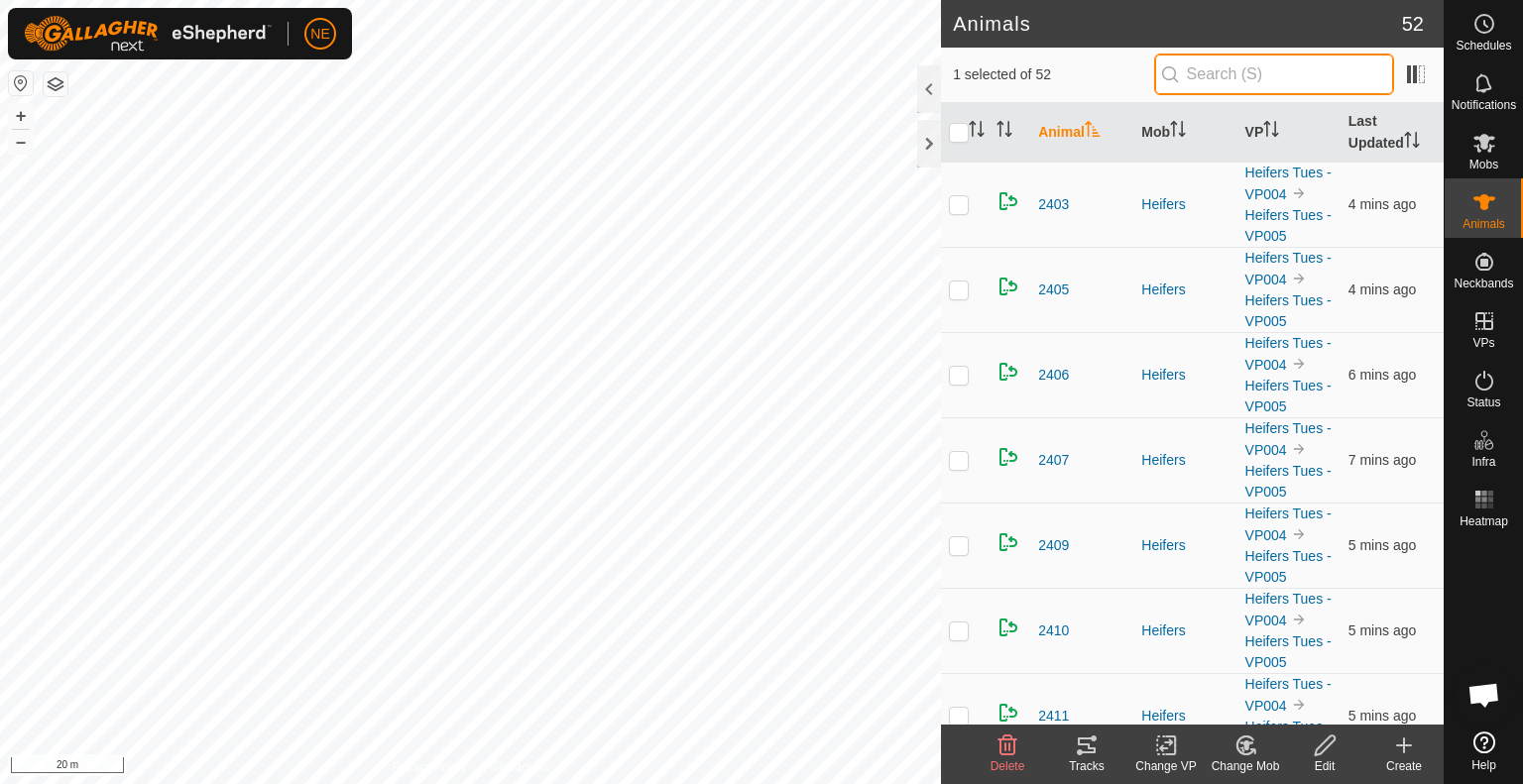
click at [1234, 74] on input "text" at bounding box center [1273, 75] width 240 height 42
type input "2422"
checkbox input "true"
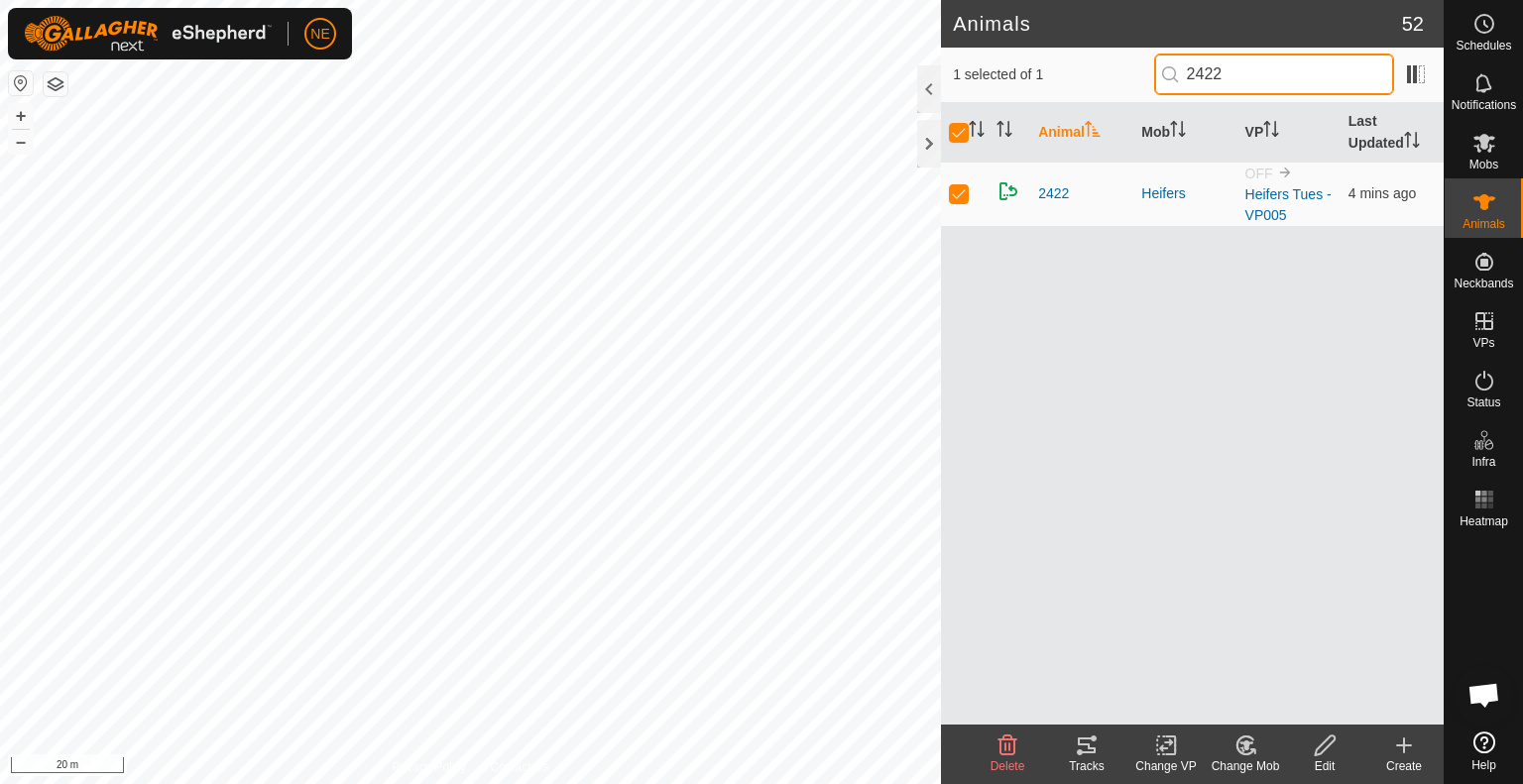
type input "2422"
